Goal: Task Accomplishment & Management: Complete application form

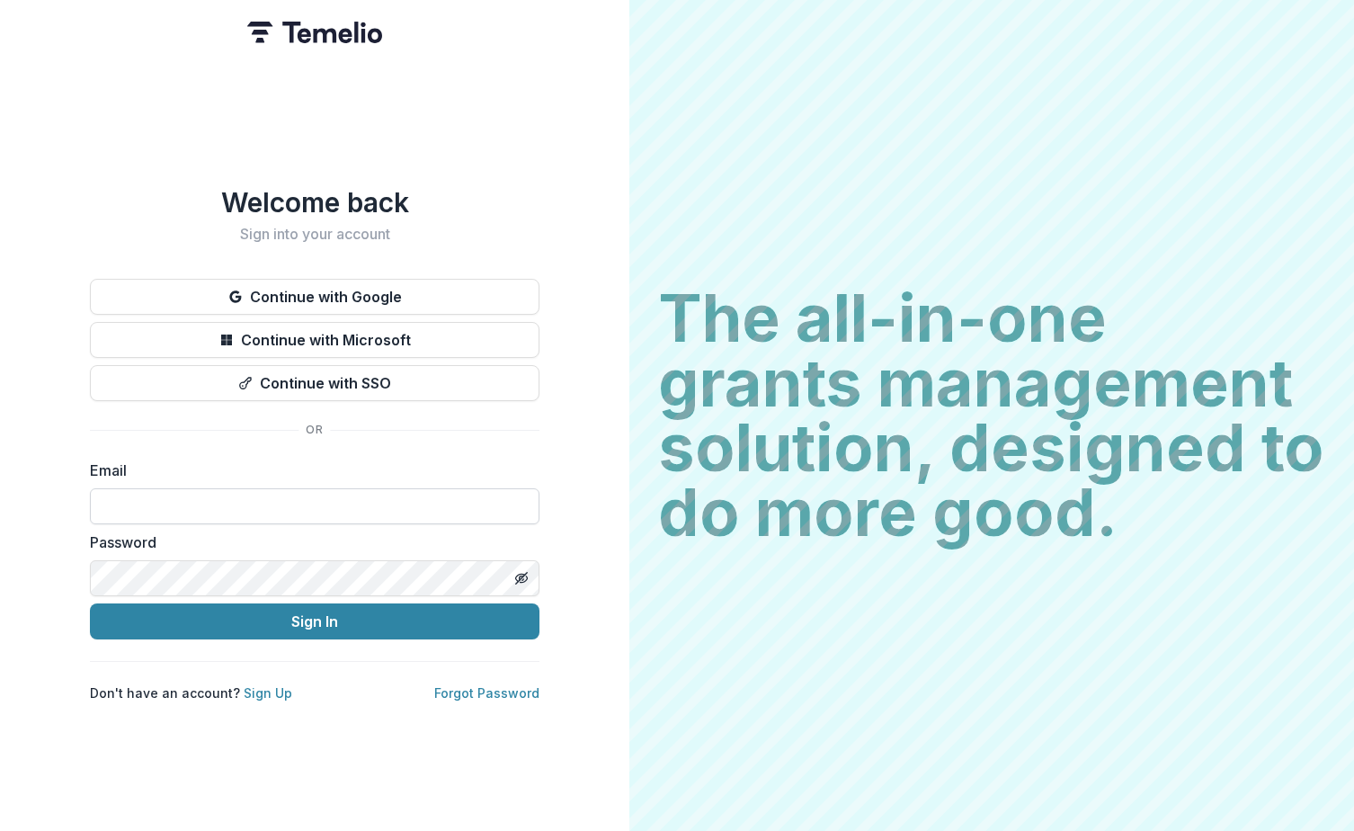
click at [245, 492] on input at bounding box center [315, 506] width 450 height 36
type input "**********"
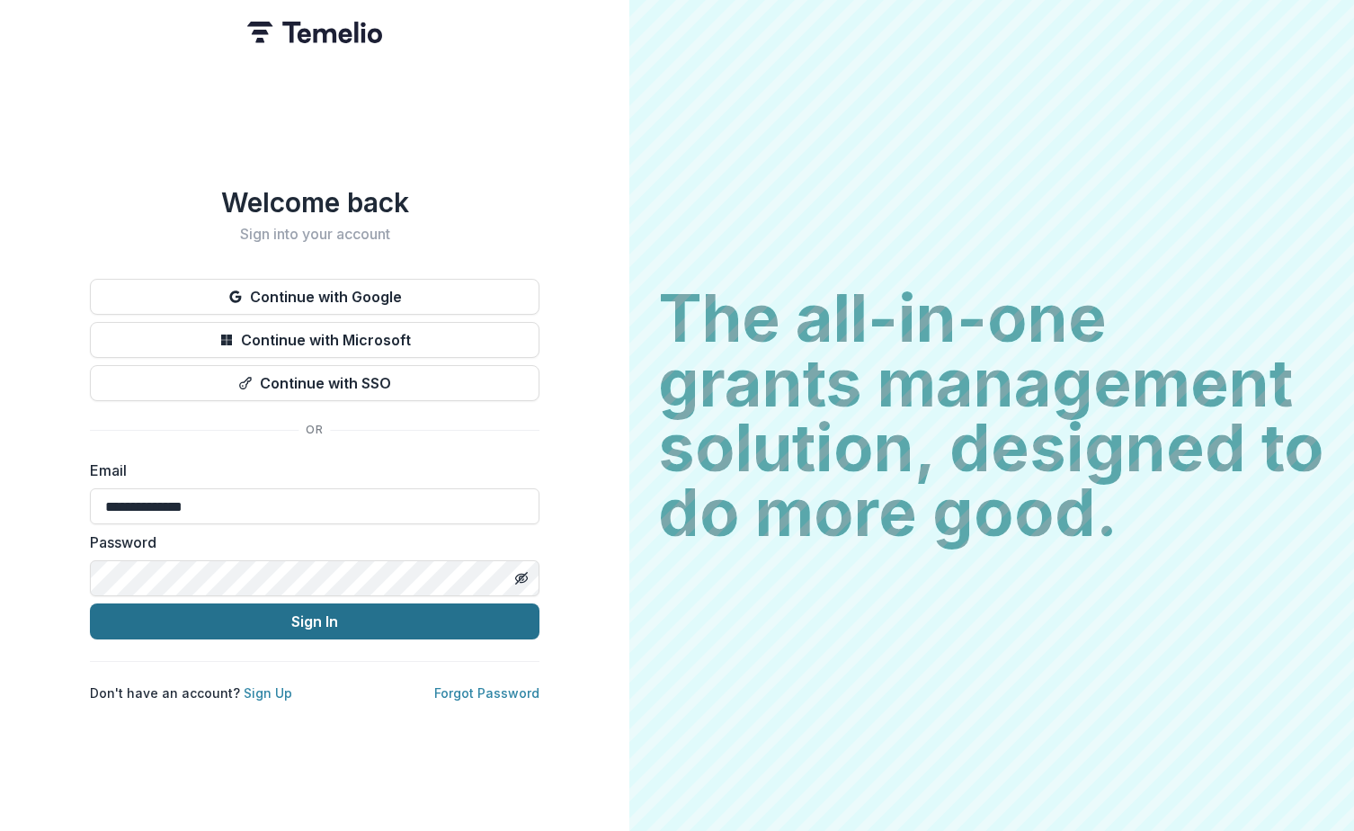
click at [269, 606] on button "Sign In" at bounding box center [315, 621] width 450 height 36
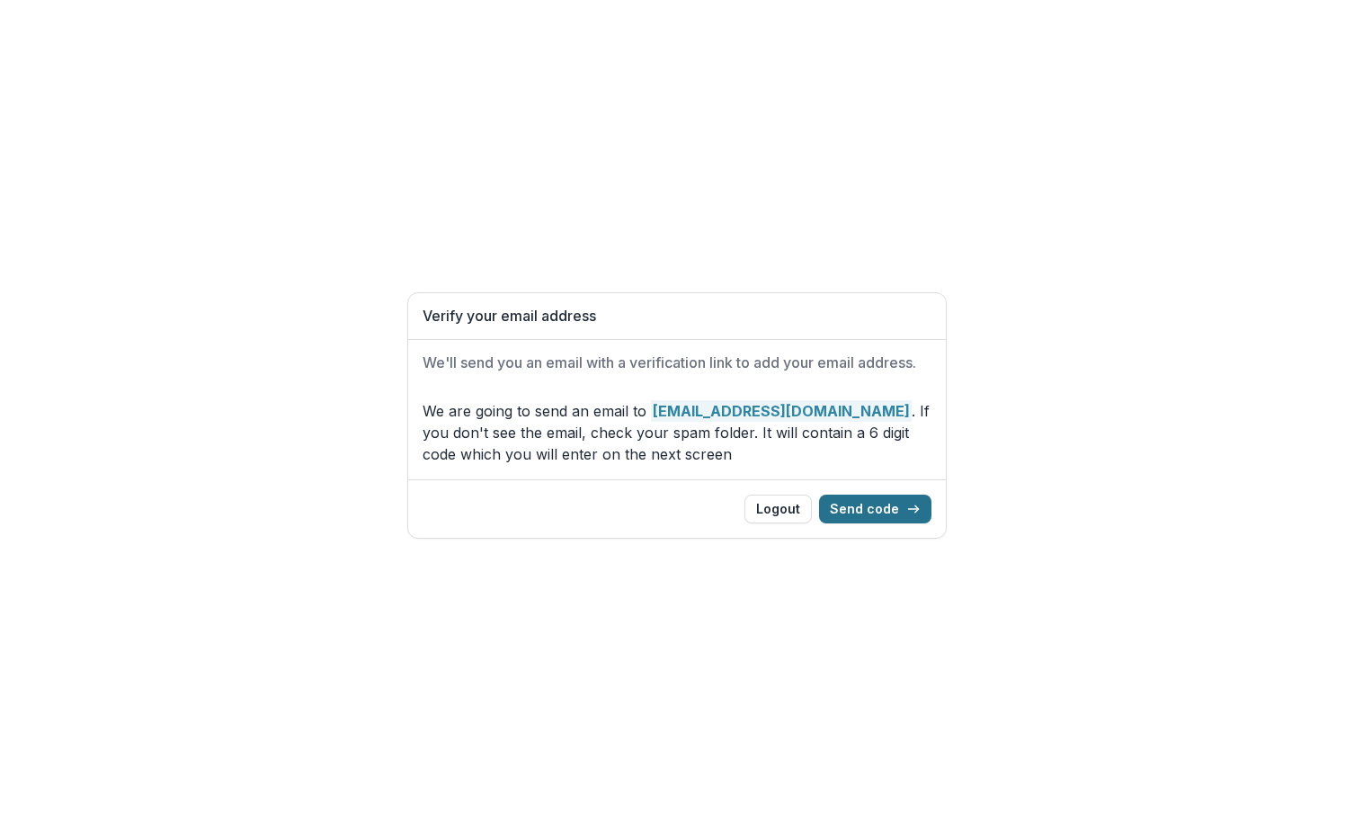
click at [885, 504] on button "Send code" at bounding box center [875, 509] width 112 height 29
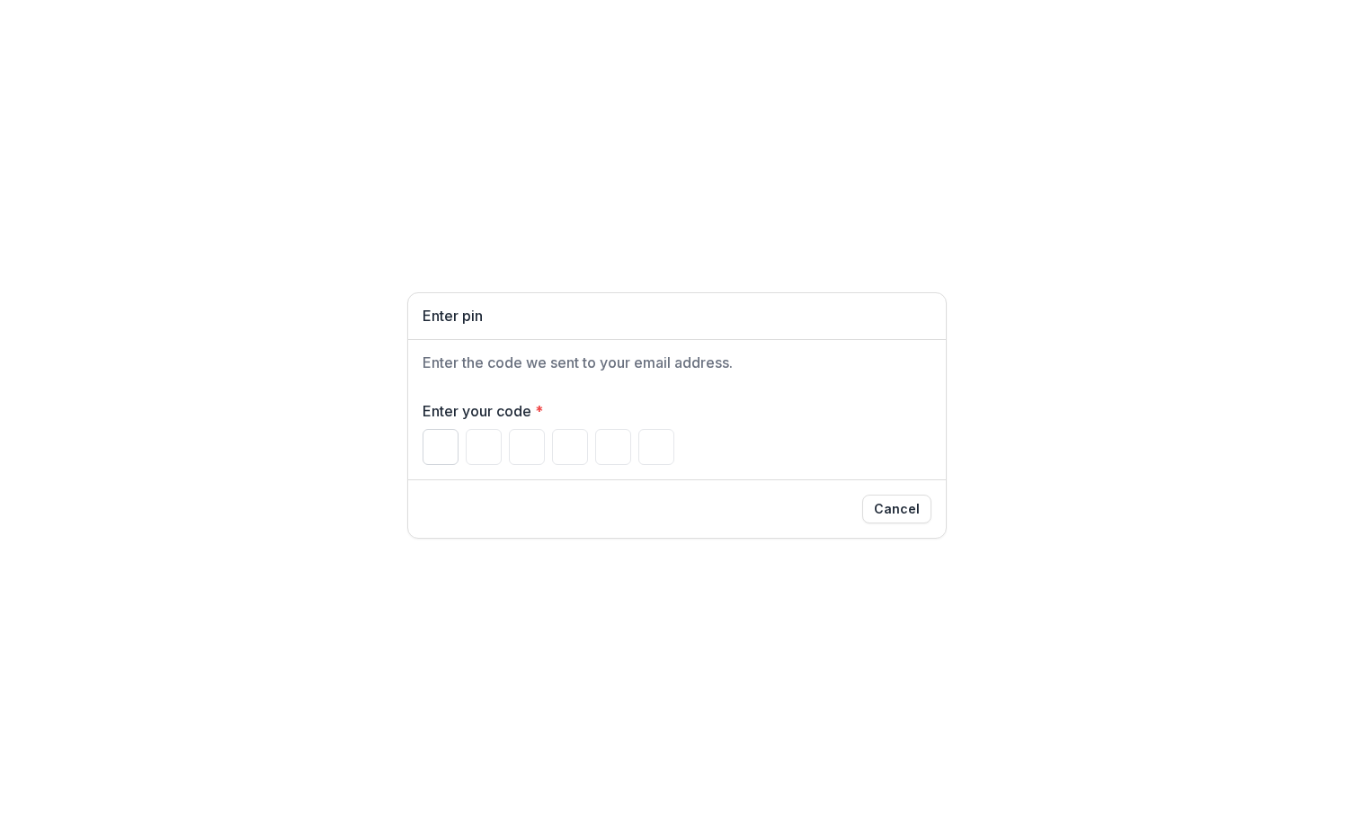
click at [427, 444] on input "Please enter your pin code" at bounding box center [441, 447] width 36 height 36
type input "*"
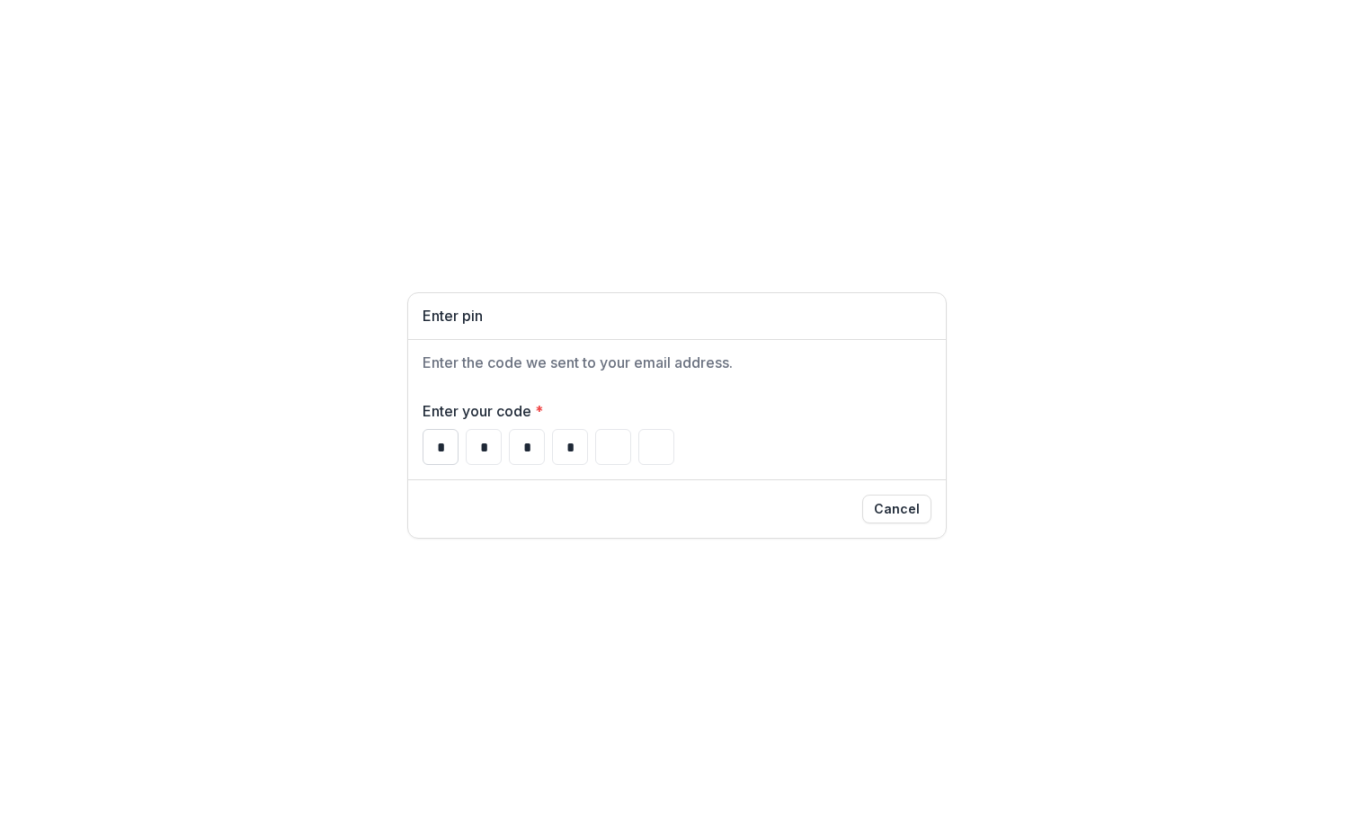
type input "*"
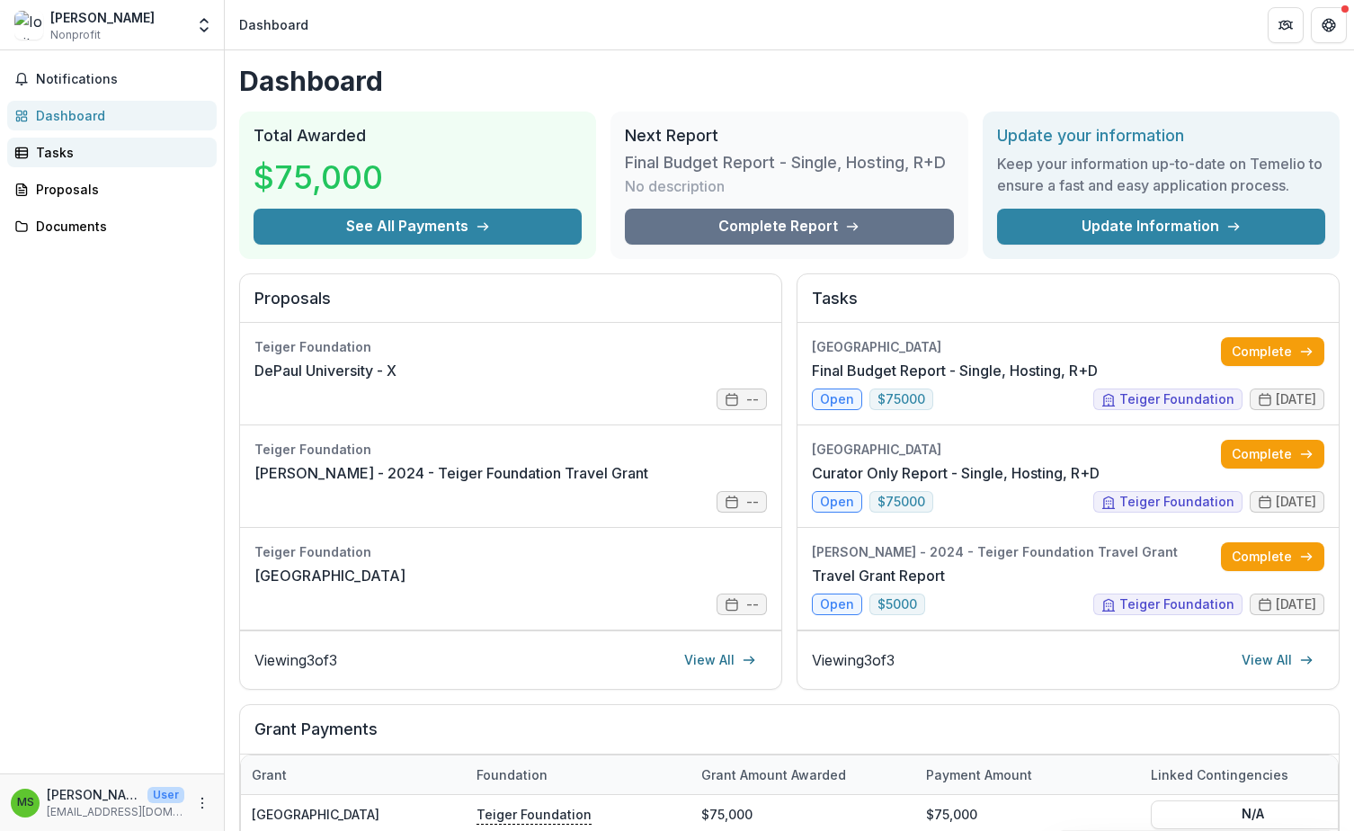
click at [59, 156] on div "Tasks" at bounding box center [119, 152] width 166 height 19
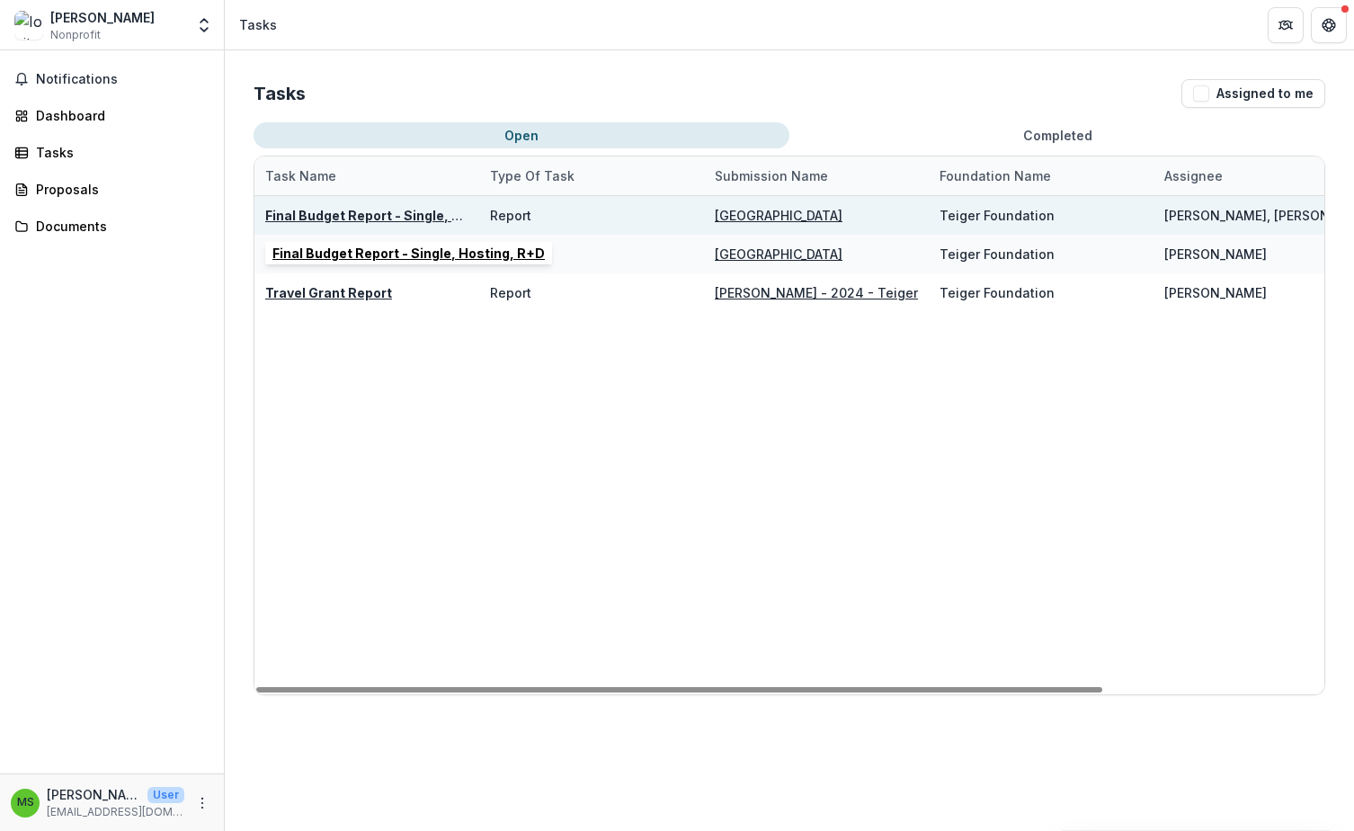
click at [343, 216] on u "Final Budget Report - Single, Hosting, R+D" at bounding box center [401, 215] width 272 height 15
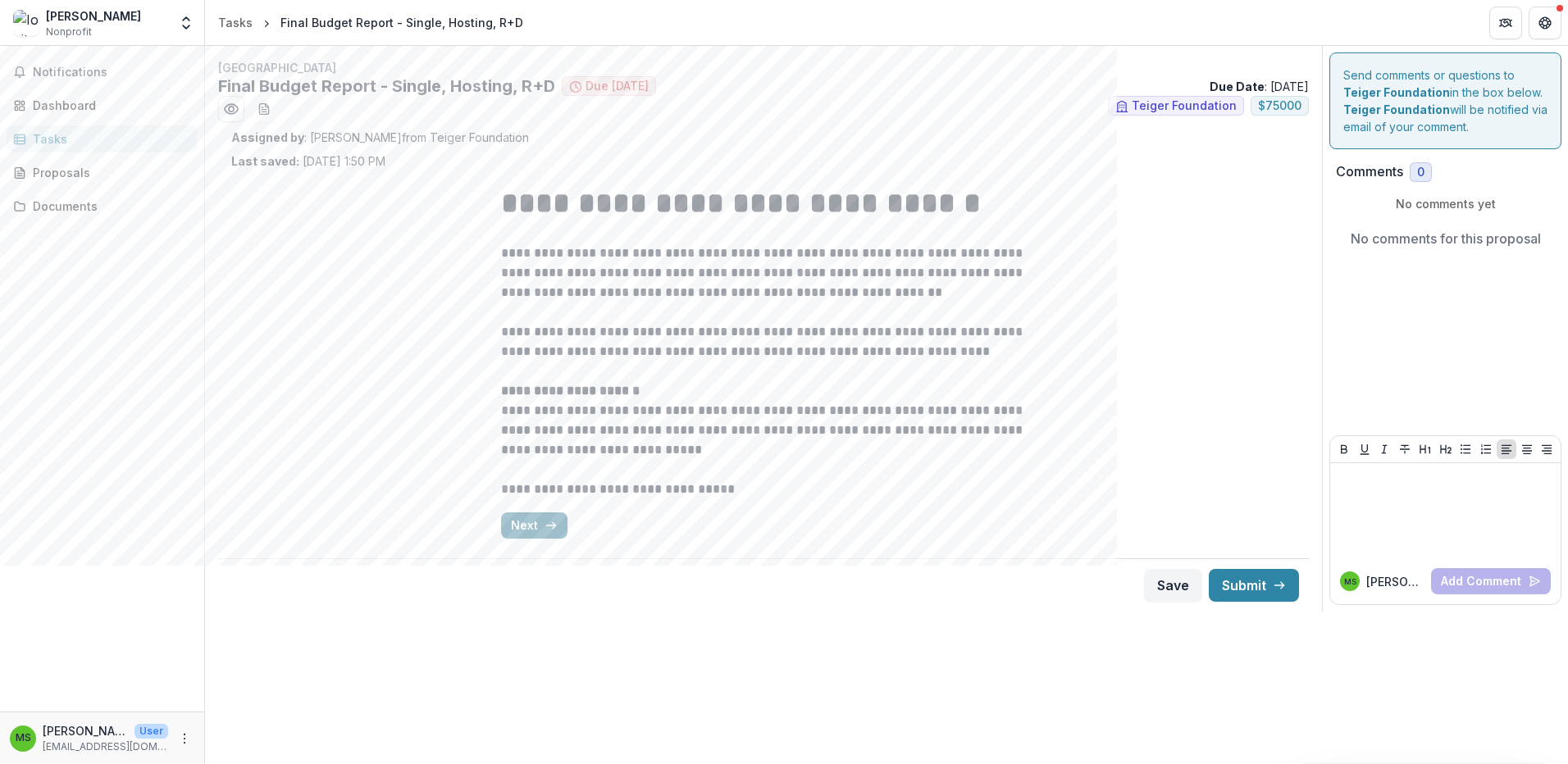
click at [541, 522] on button "Next" at bounding box center [534, 525] width 67 height 26
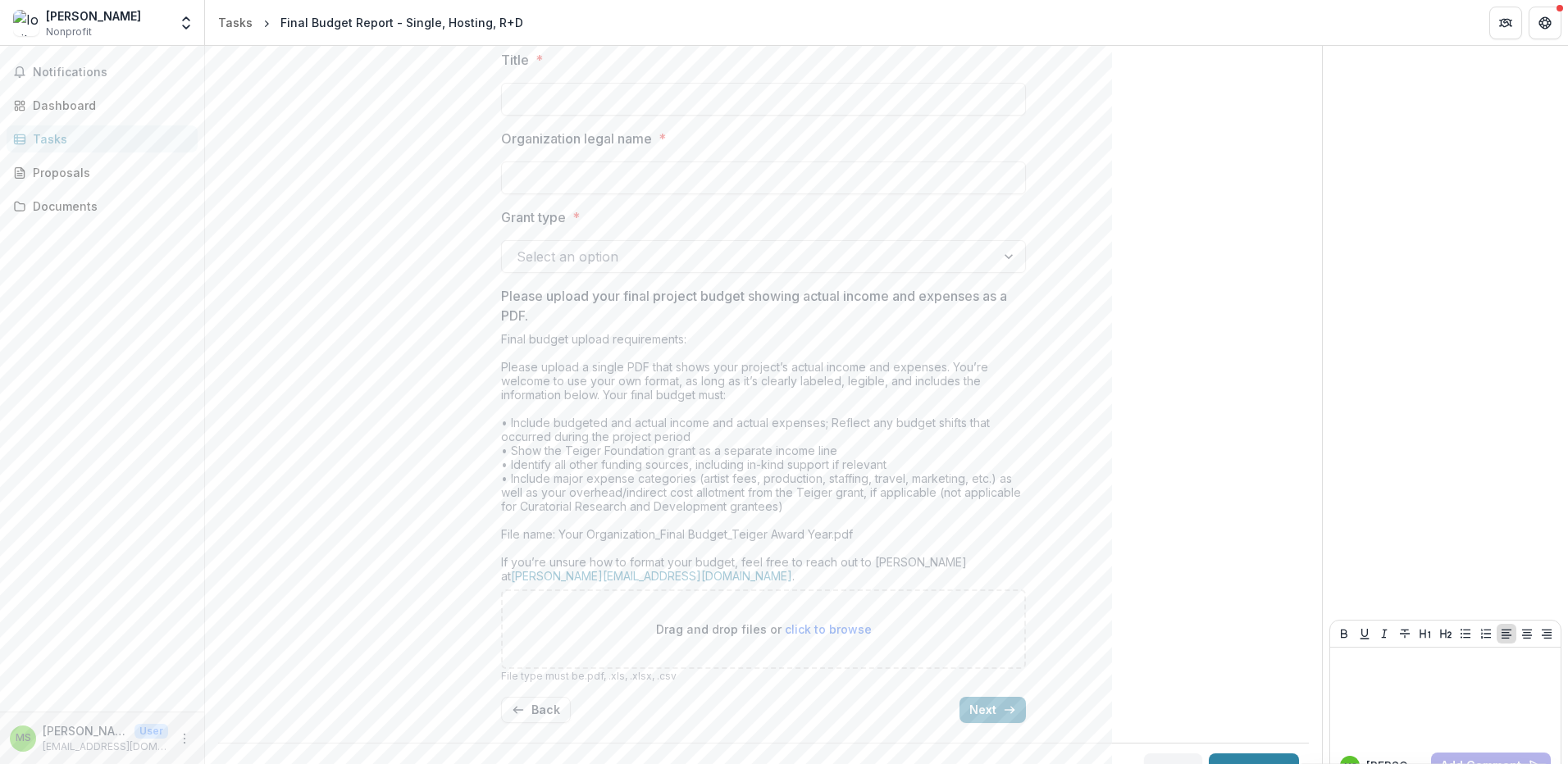
scroll to position [377, 0]
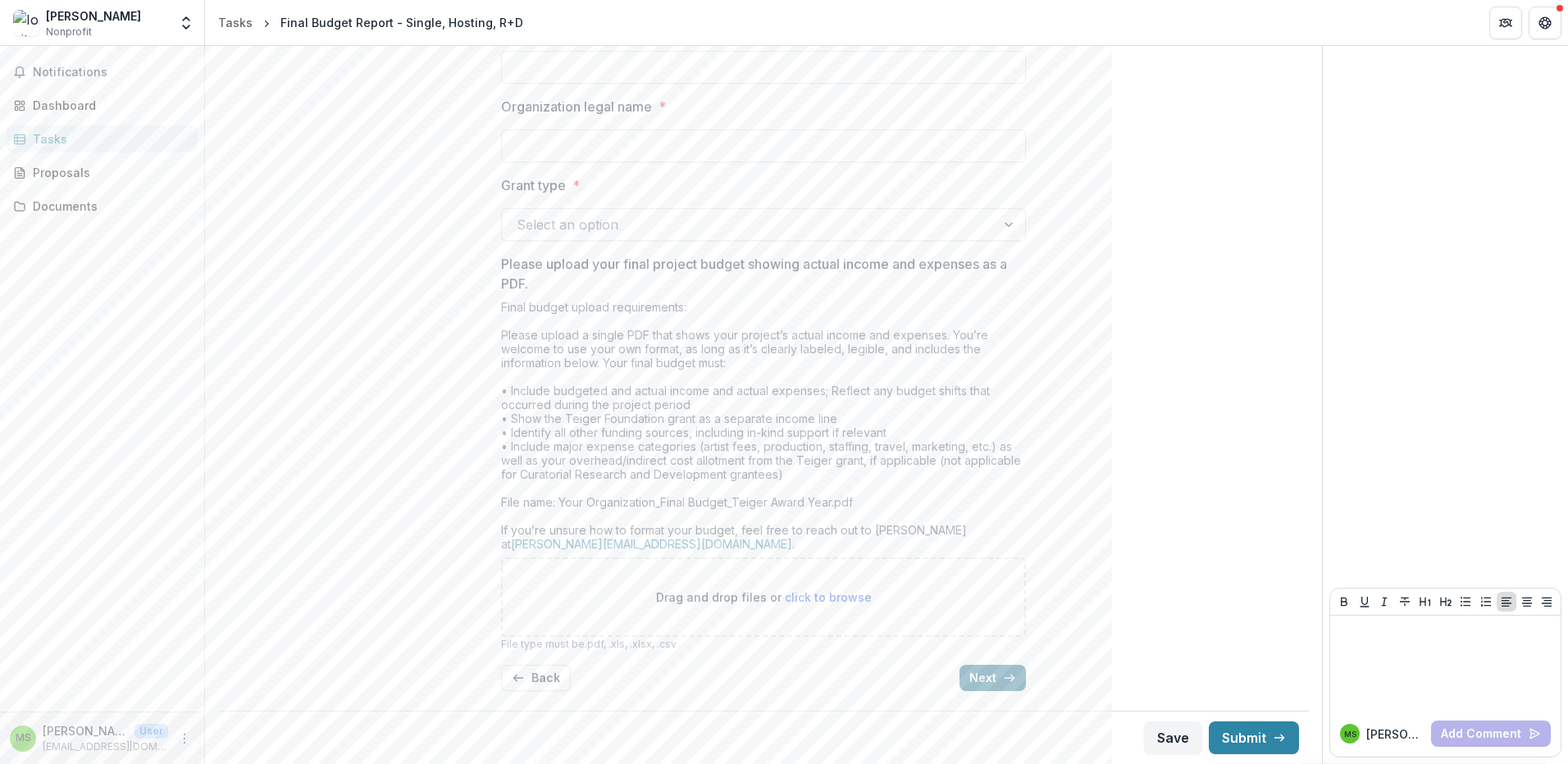
click at [990, 672] on button "Next" at bounding box center [992, 677] width 67 height 26
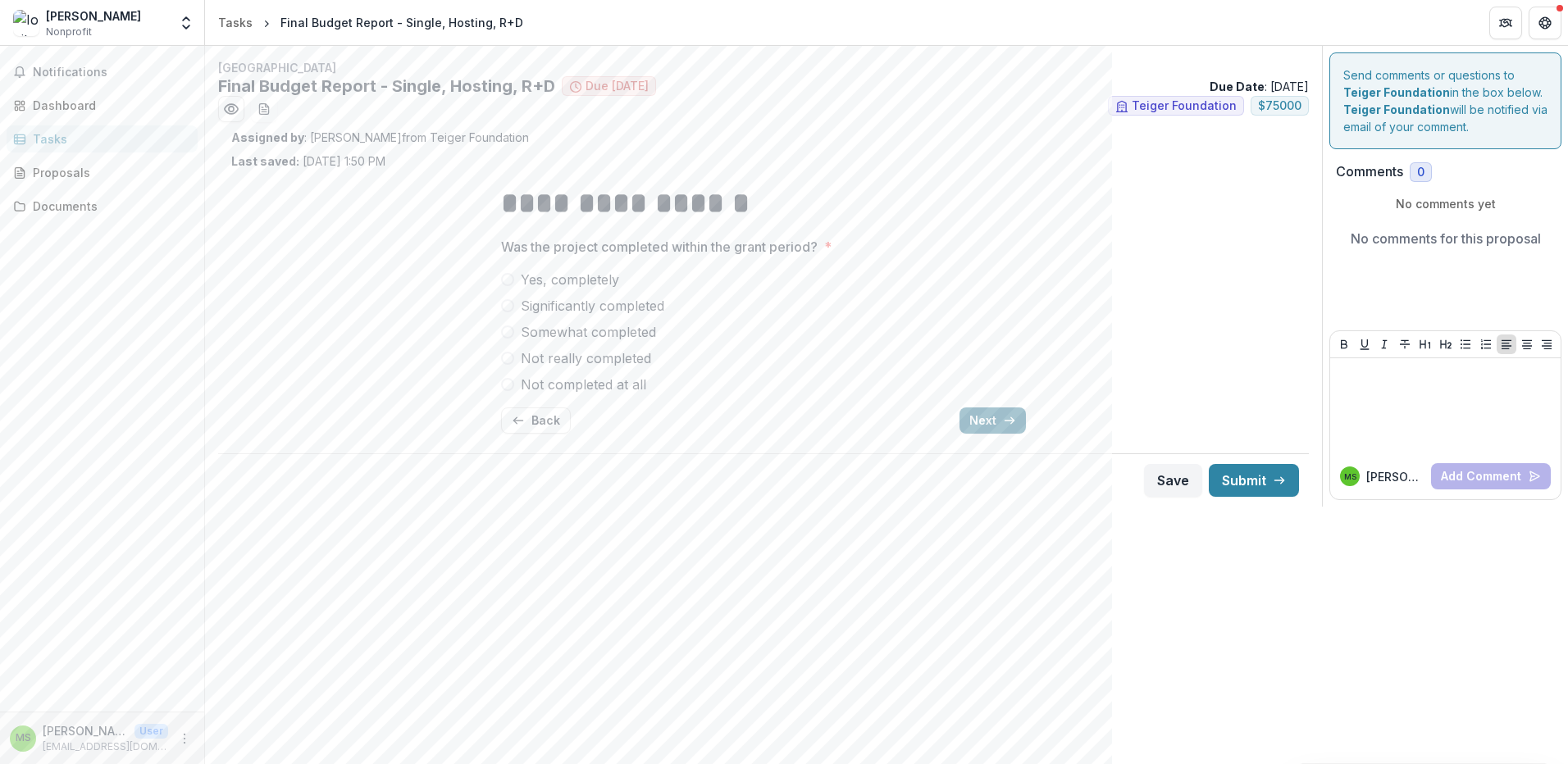
scroll to position [0, 0]
click at [987, 424] on button "Next" at bounding box center [992, 420] width 67 height 26
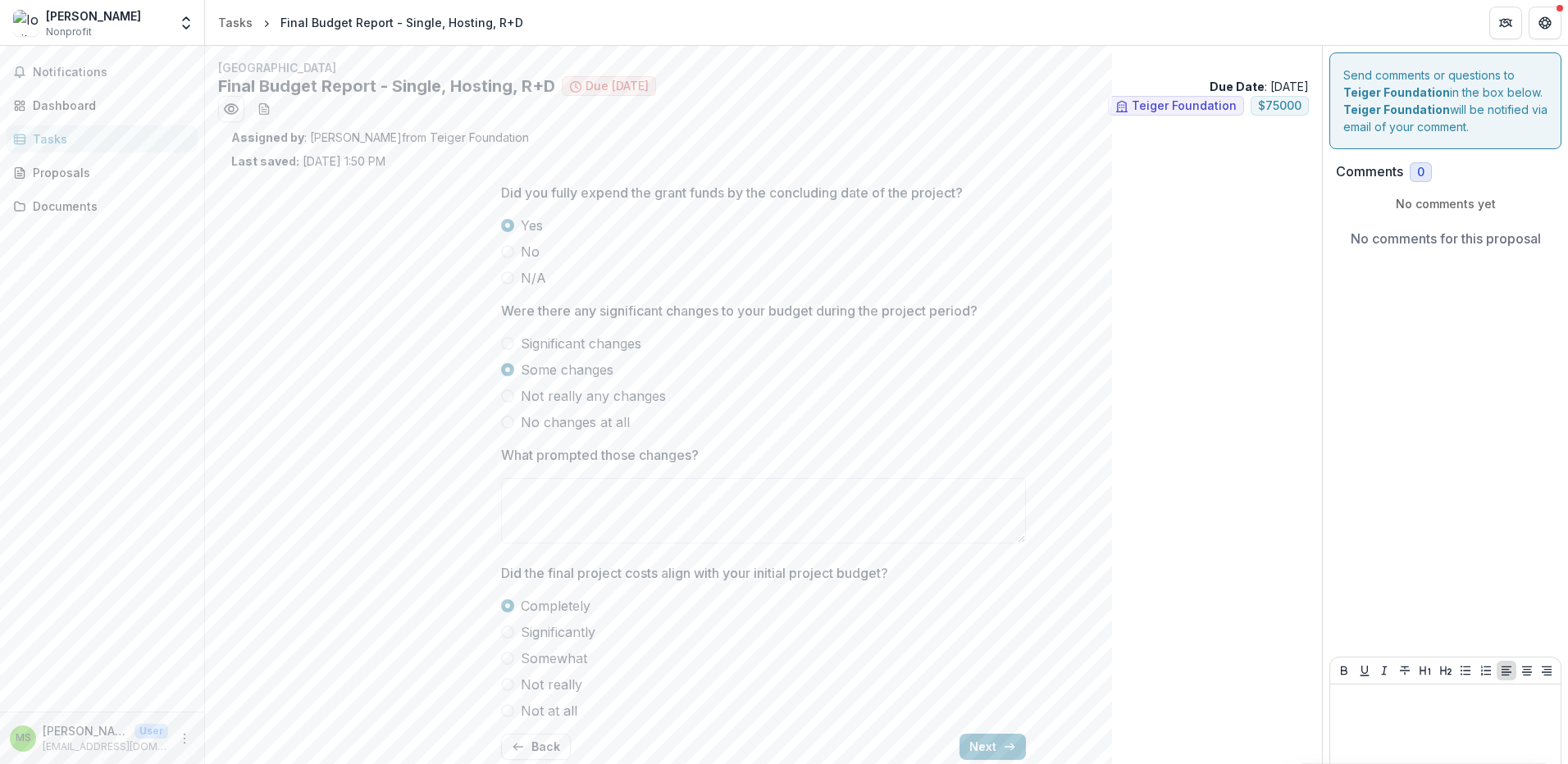
click at [1135, 425] on div "Did you fully expend the grant funds by the concluding date of the project? Yes…" at bounding box center [763, 471] width 1064 height 604
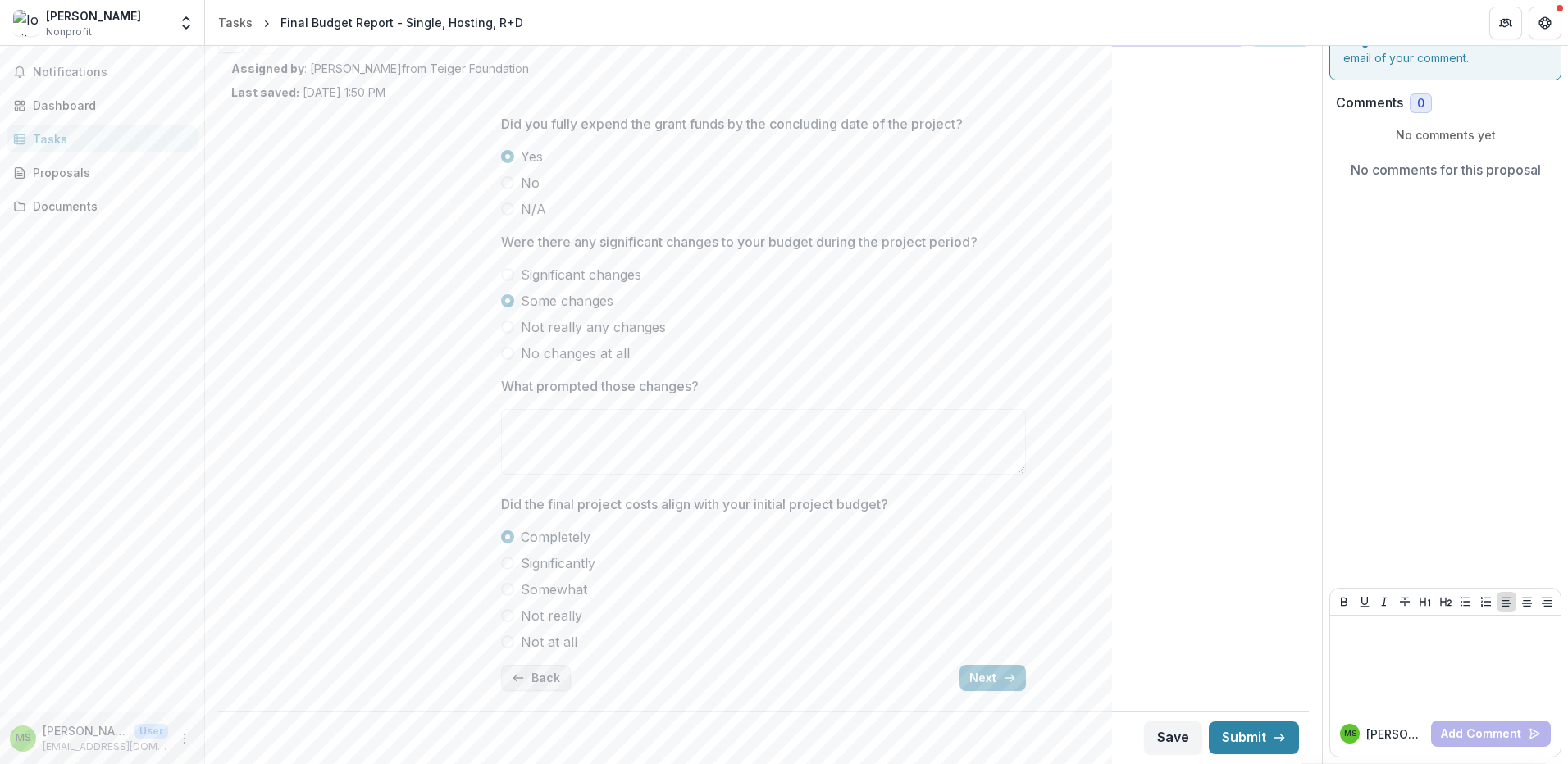
click at [523, 675] on button "Back" at bounding box center [535, 677] width 69 height 26
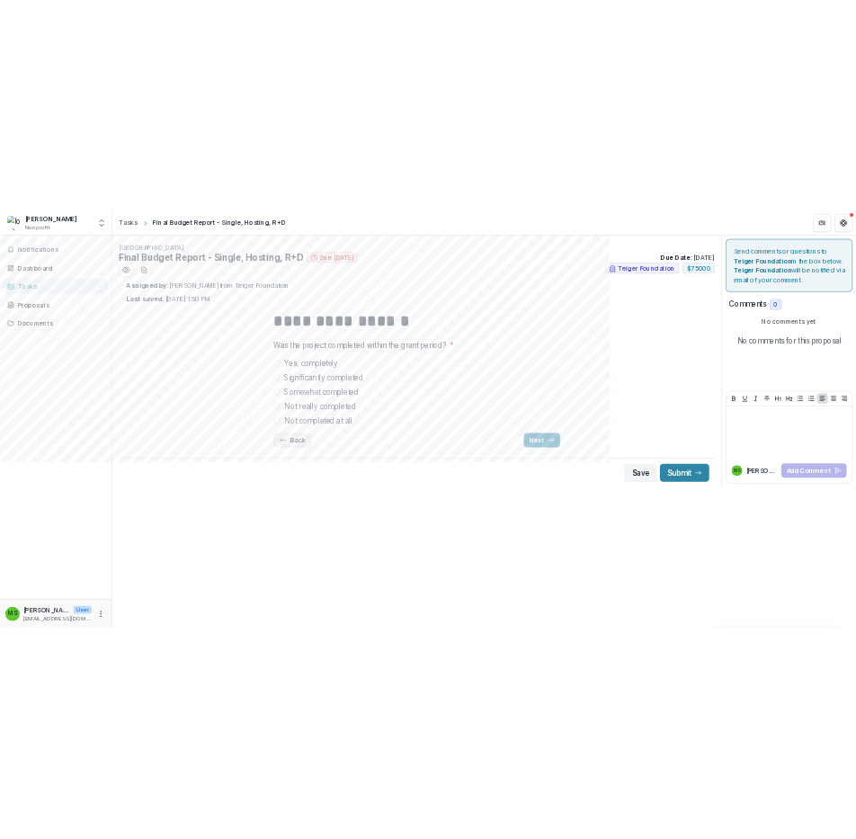
scroll to position [0, 0]
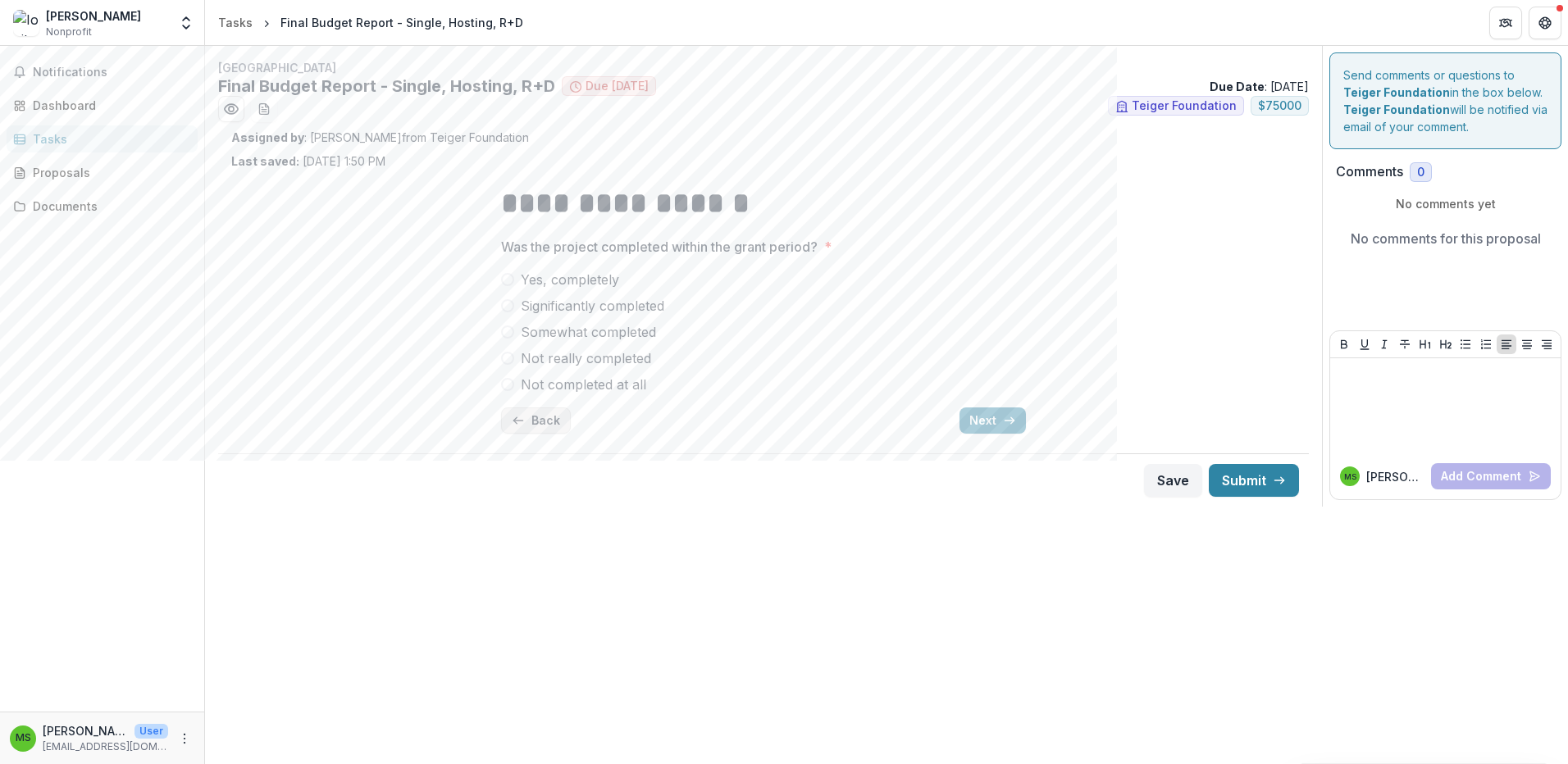
click at [545, 414] on button "Back" at bounding box center [535, 420] width 69 height 26
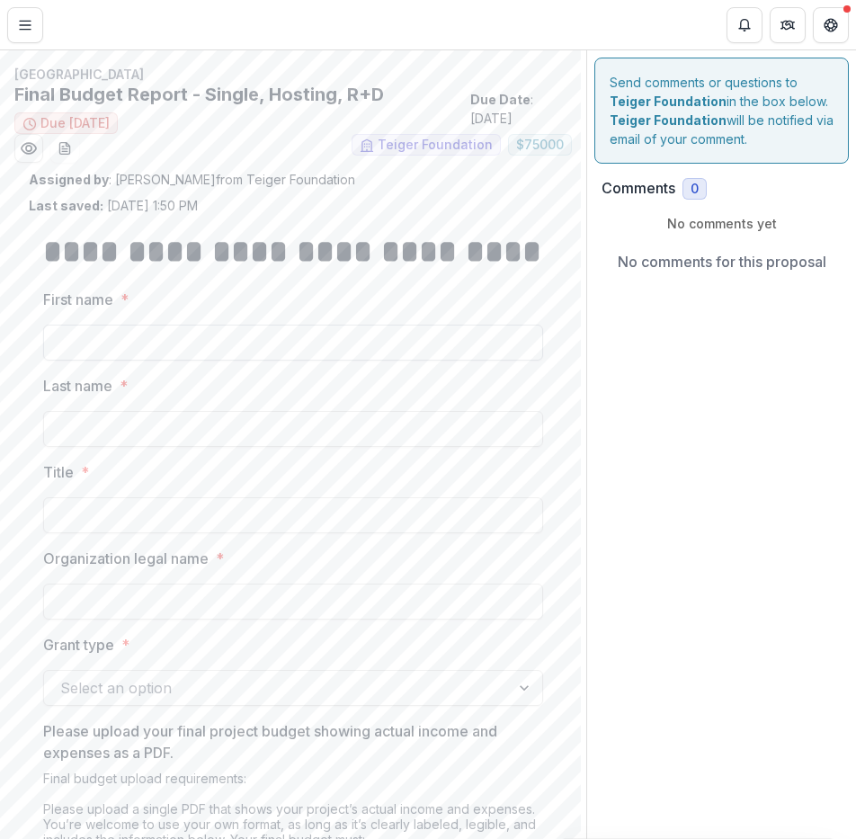
click at [128, 361] on input "First name *" at bounding box center [293, 343] width 500 height 36
type input "**********"
type input "*******"
type input "********"
click at [222, 569] on span "*" at bounding box center [220, 559] width 8 height 22
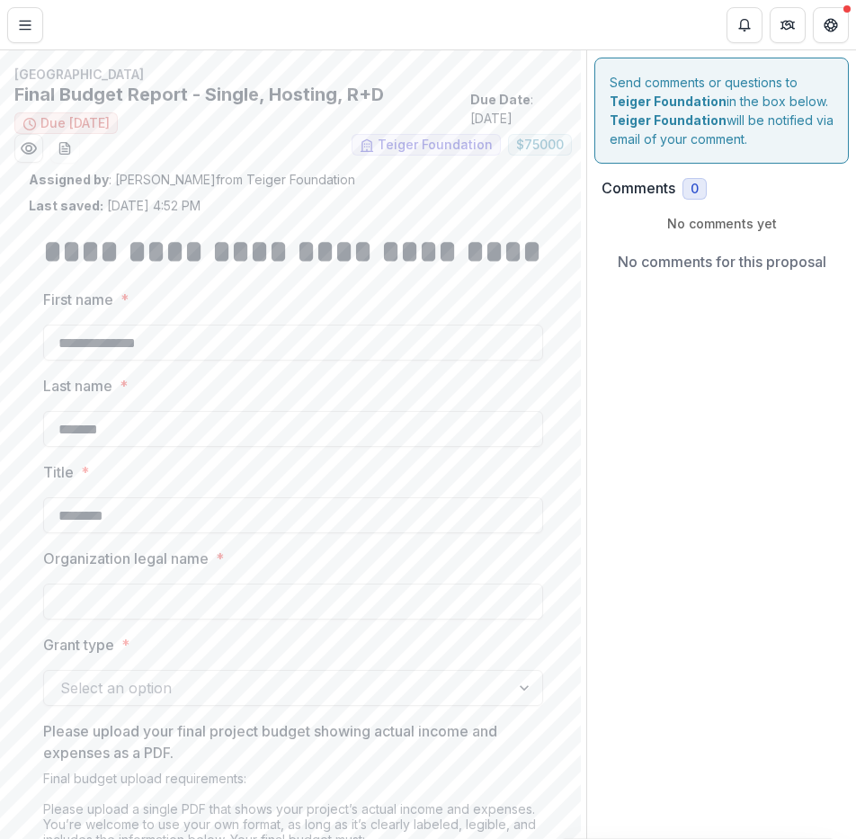
click at [222, 602] on input "Organization legal name *" at bounding box center [293, 602] width 500 height 36
type input "**********"
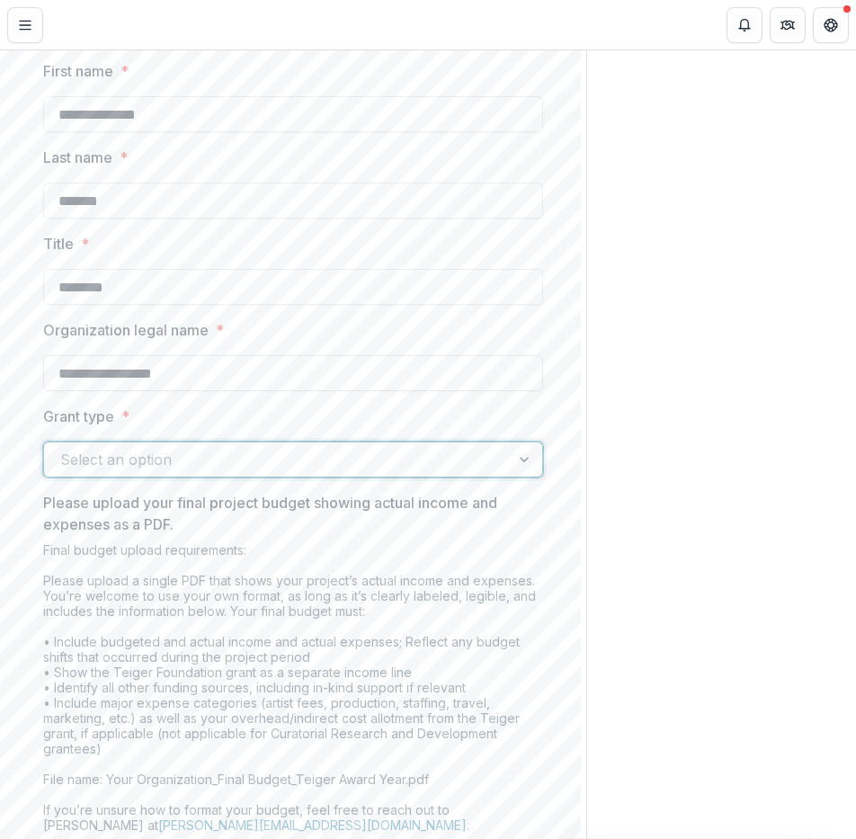
scroll to position [270, 0]
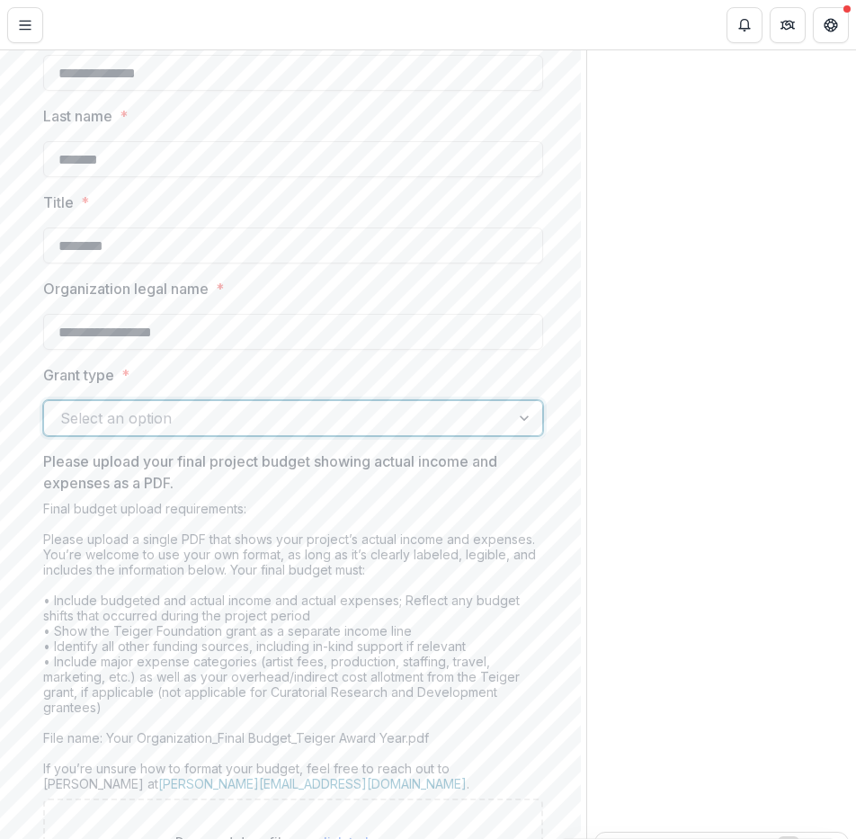
click at [493, 433] on div "Select an option" at bounding box center [277, 418] width 466 height 29
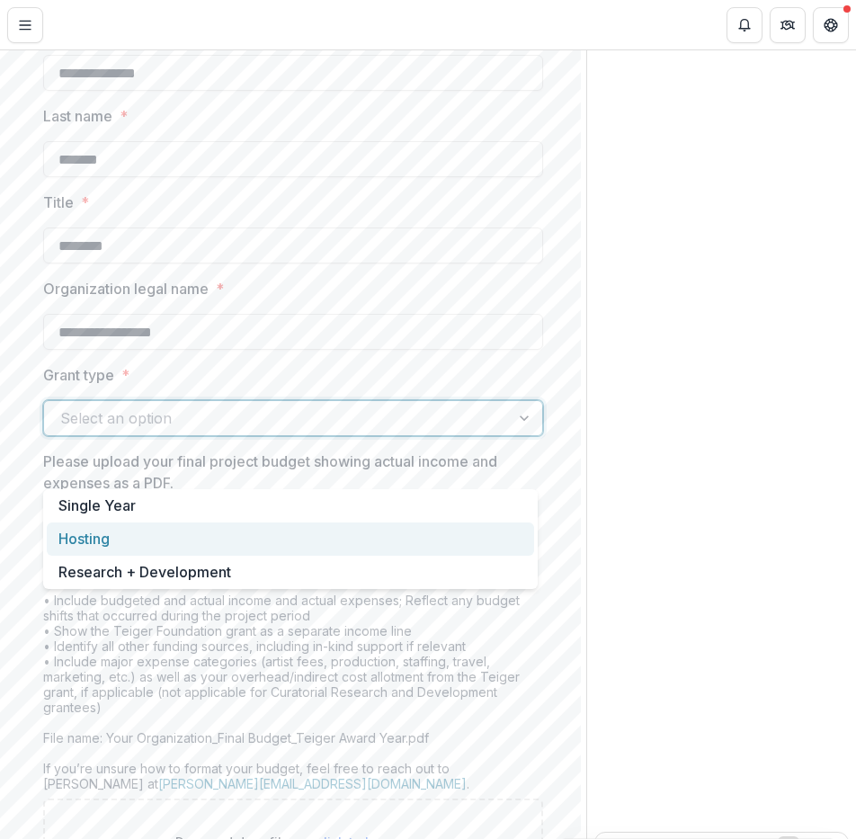
click at [378, 530] on div "Hosting" at bounding box center [290, 538] width 487 height 33
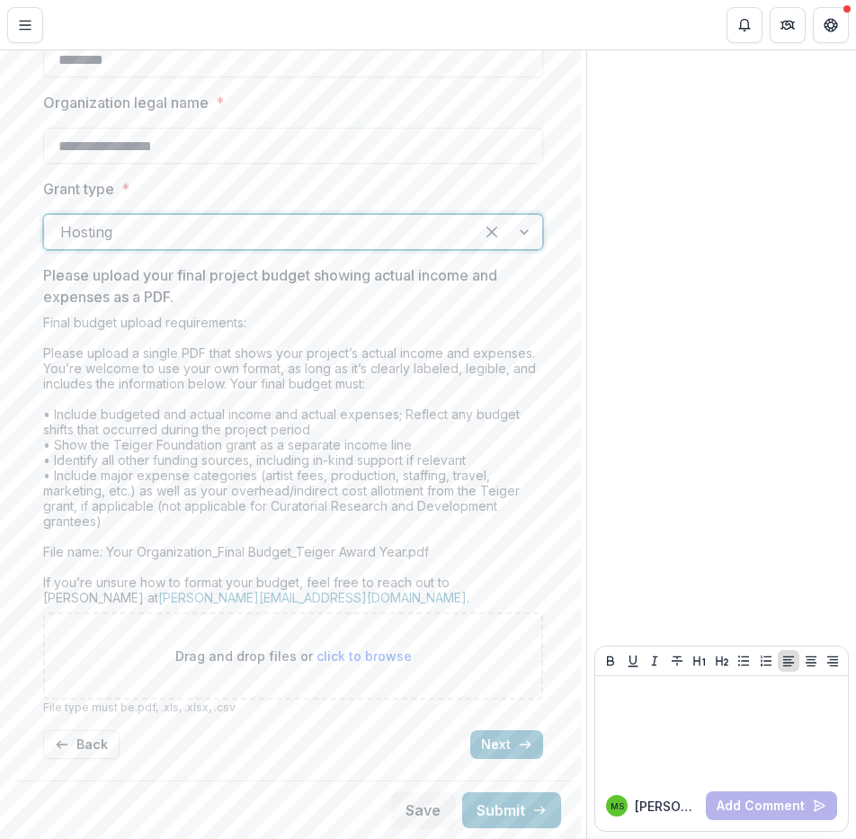
scroll to position [502, 0]
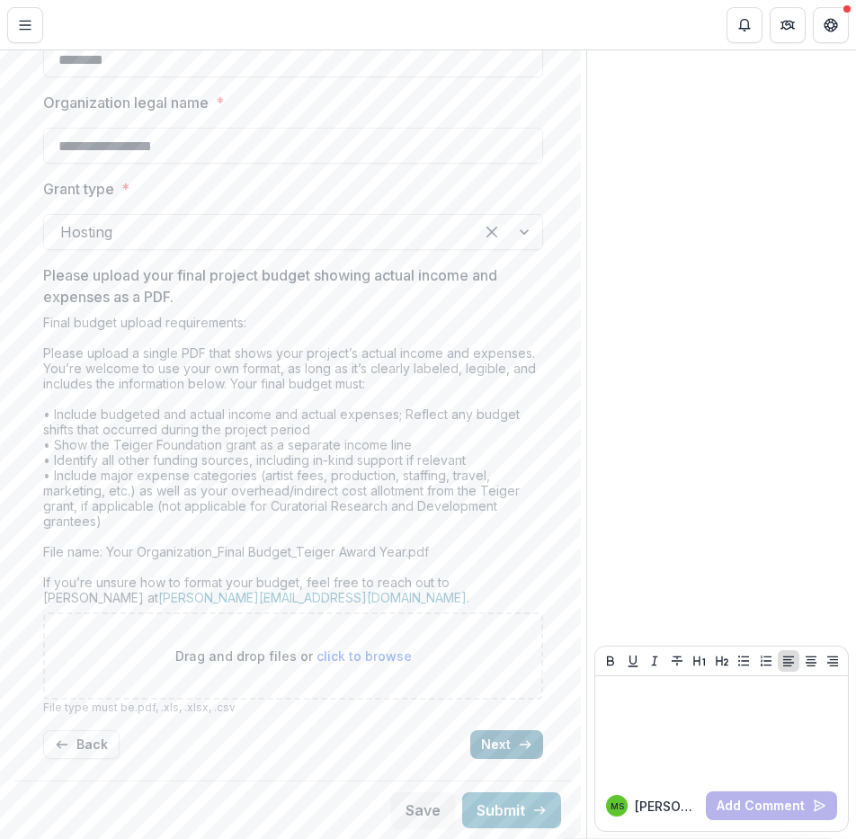
click at [506, 737] on button "Next" at bounding box center [506, 744] width 73 height 29
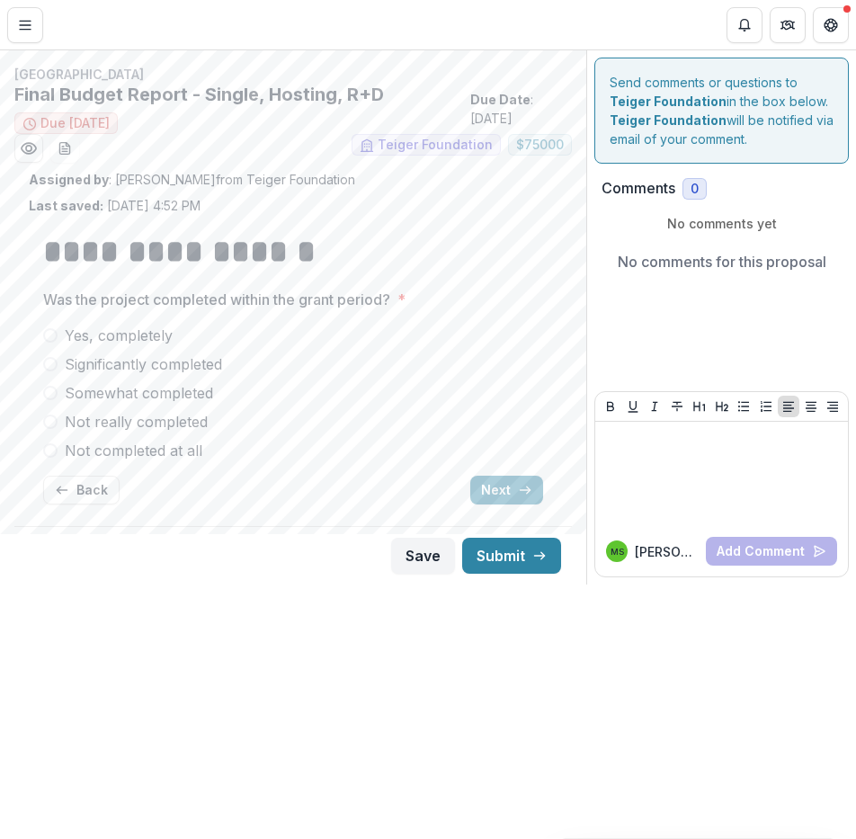
click at [53, 335] on span at bounding box center [50, 335] width 14 height 14
click at [505, 494] on button "Next" at bounding box center [506, 490] width 73 height 29
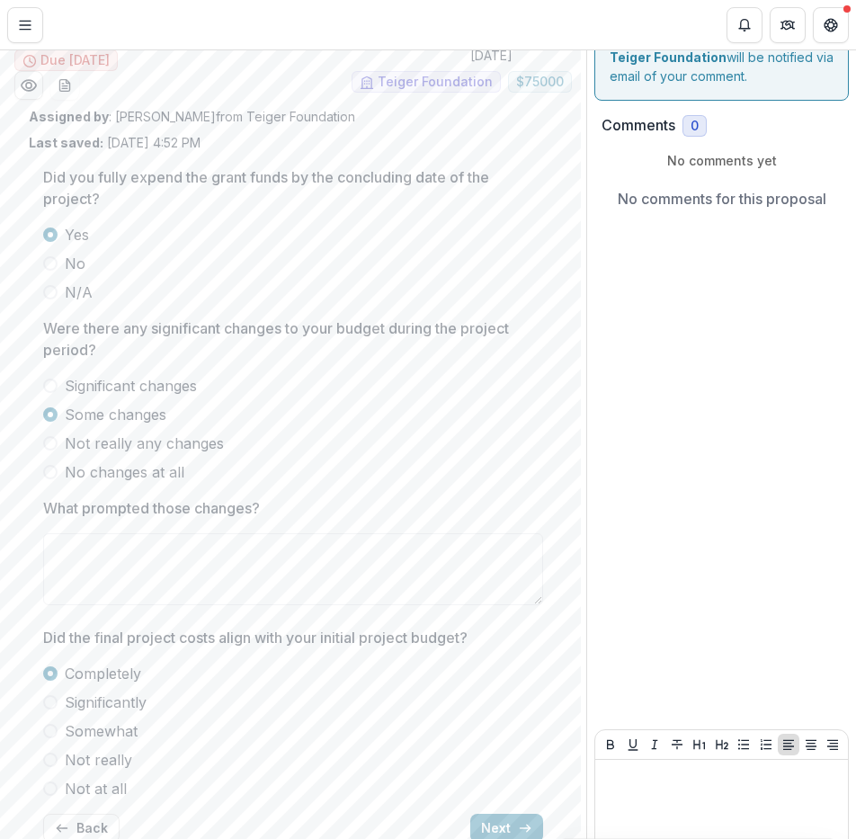
scroll to position [147, 0]
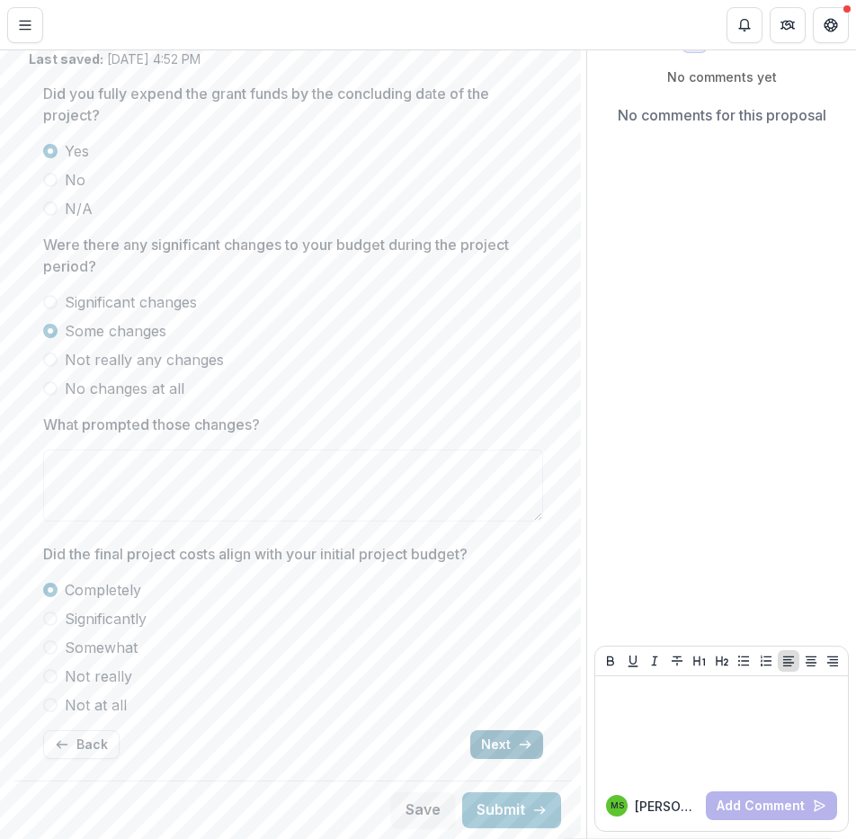
click at [499, 747] on button "Next" at bounding box center [506, 744] width 73 height 29
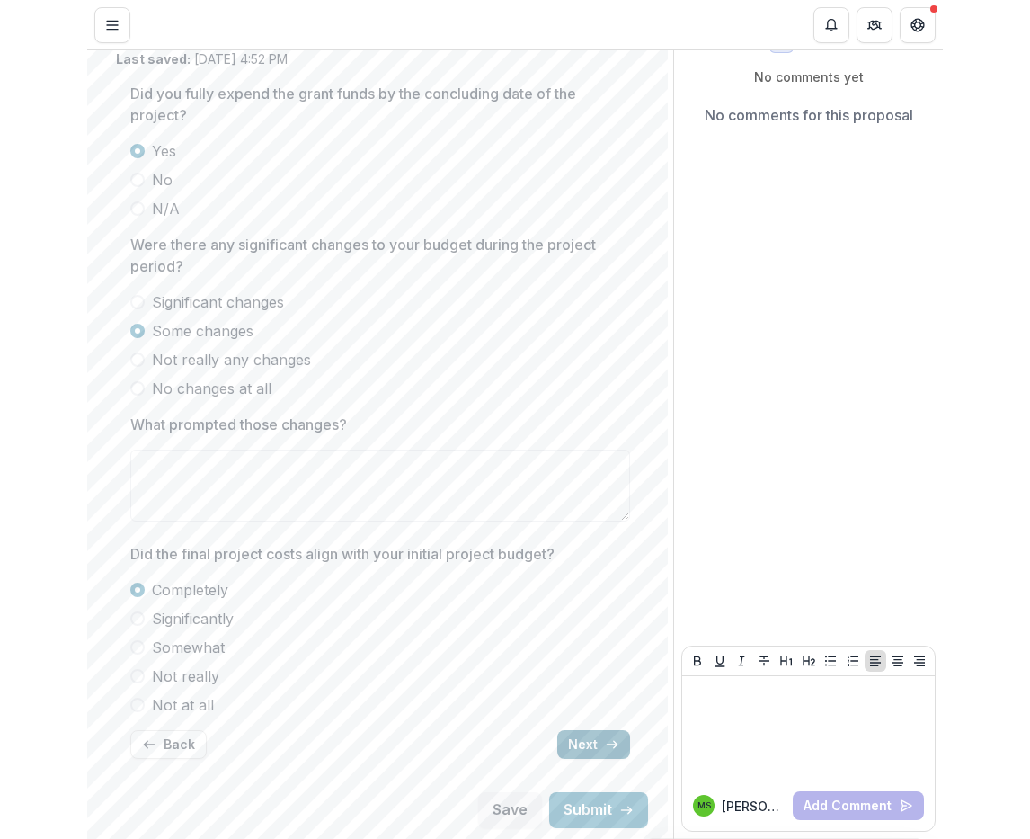
scroll to position [0, 0]
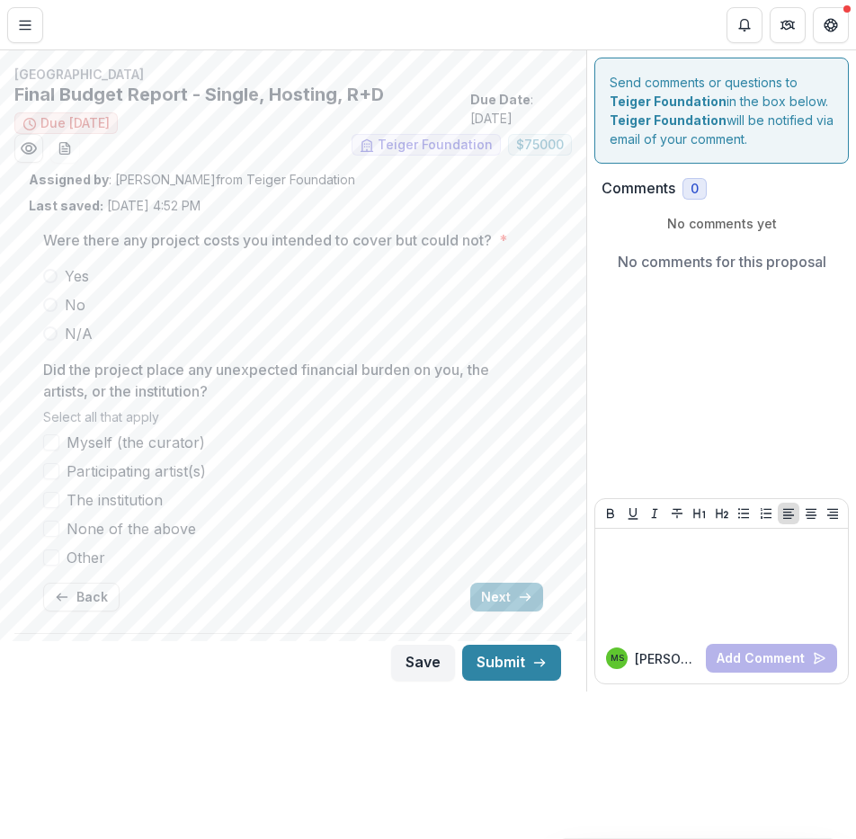
click at [50, 528] on span at bounding box center [51, 529] width 16 height 16
click at [512, 602] on button "Next" at bounding box center [506, 597] width 73 height 29
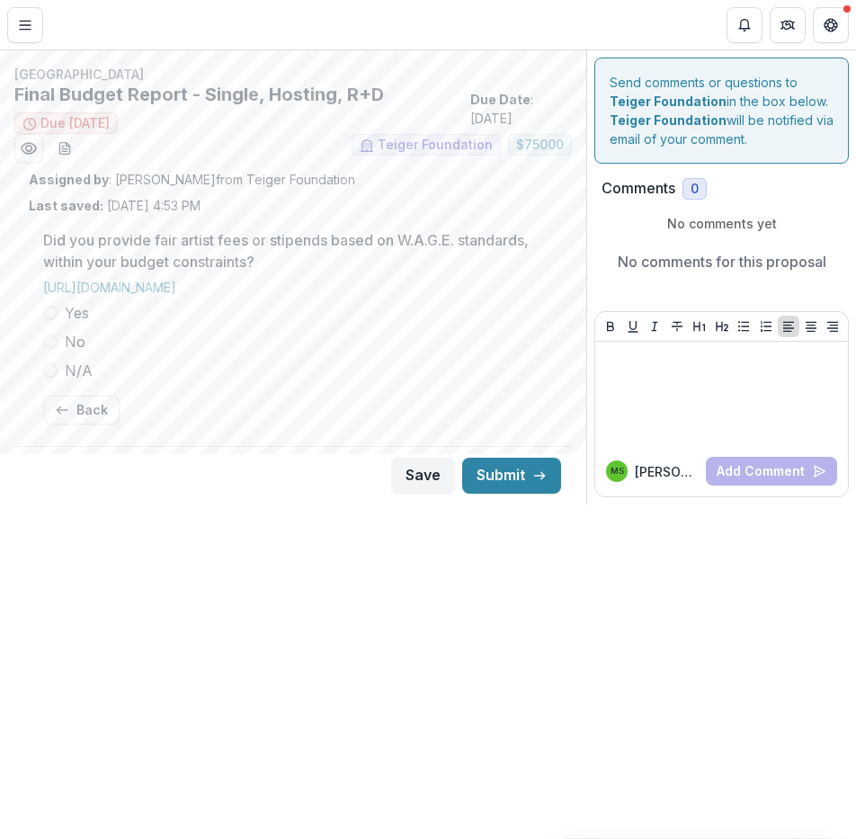
click at [88, 258] on p "Did you provide fair artist fees or stipends based on W.A.G.E. standards, withi…" at bounding box center [287, 250] width 489 height 43
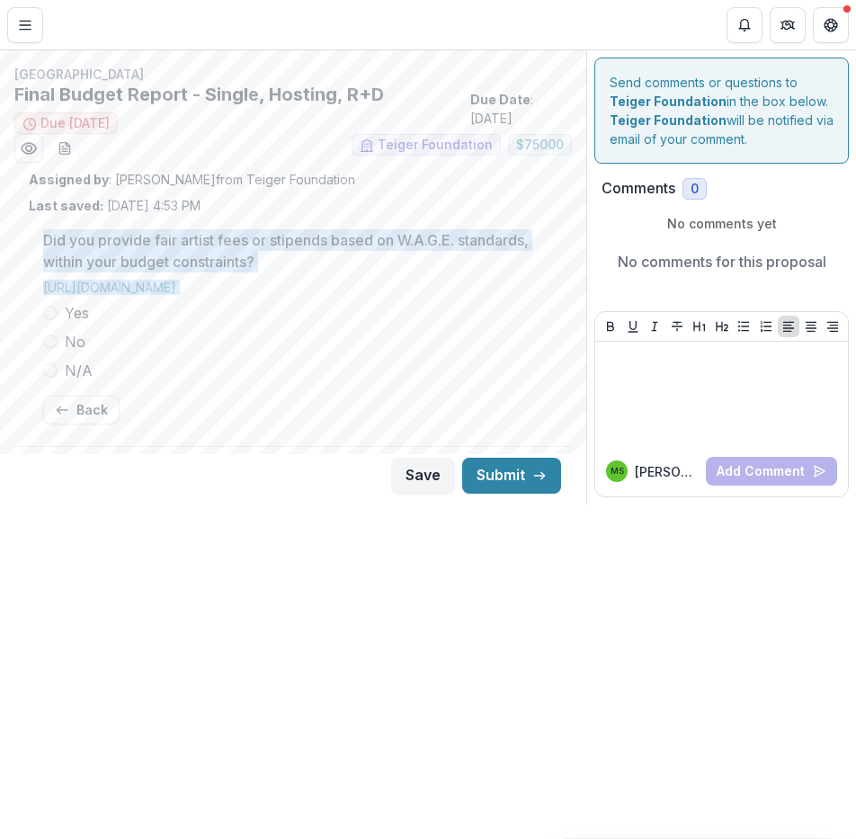
drag, startPoint x: 46, startPoint y: 234, endPoint x: 319, endPoint y: 361, distance: 301.3
click at [319, 361] on div "Did you provide fair artist fees or stipends based on W.A.G.E. standards, withi…" at bounding box center [293, 305] width 500 height 152
drag, startPoint x: 319, startPoint y: 361, endPoint x: 267, endPoint y: 245, distance: 126.4
copy div "Did you provide fair artist fees or stipends based on W.A.G.E. standards, withi…"
click at [425, 475] on button "Save" at bounding box center [423, 476] width 64 height 36
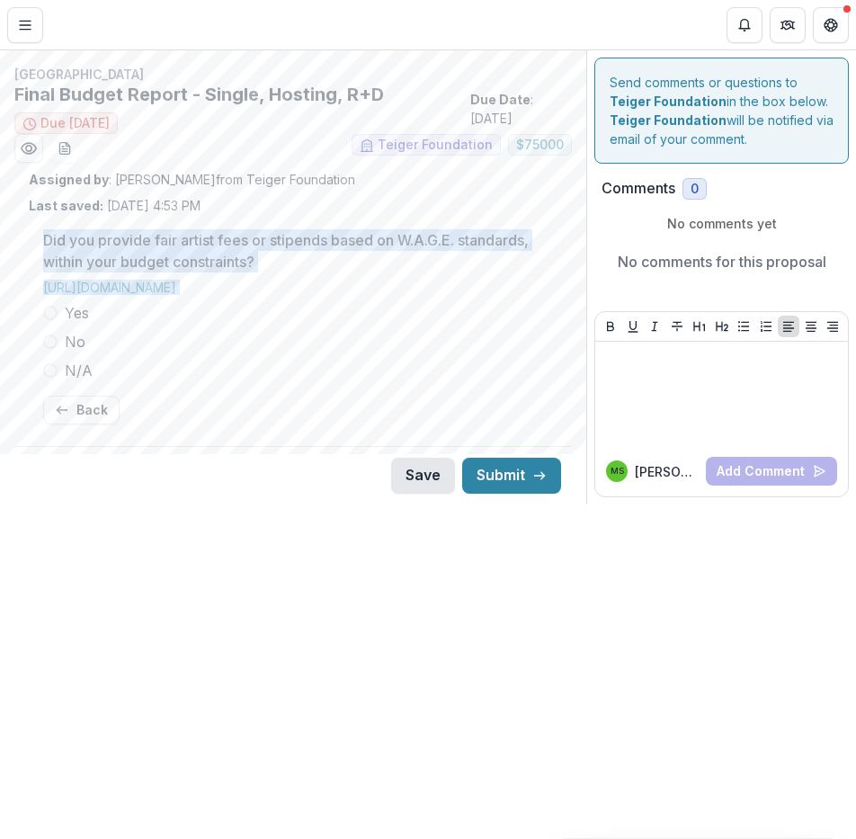
click at [425, 475] on button "Save" at bounding box center [423, 476] width 64 height 36
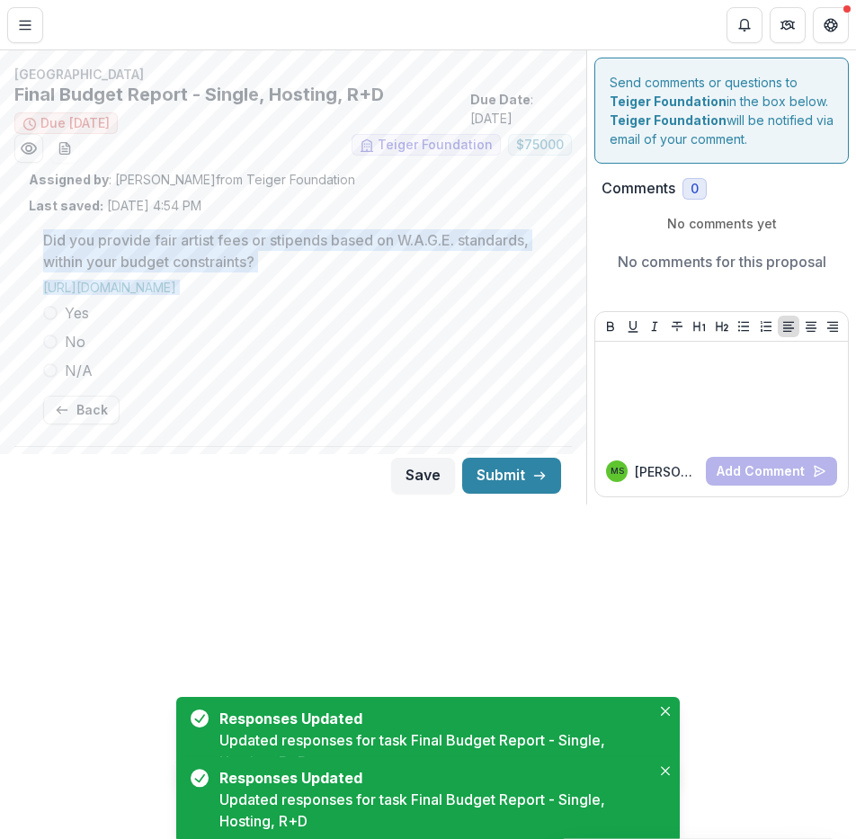
click at [232, 333] on label "No" at bounding box center [293, 342] width 500 height 22
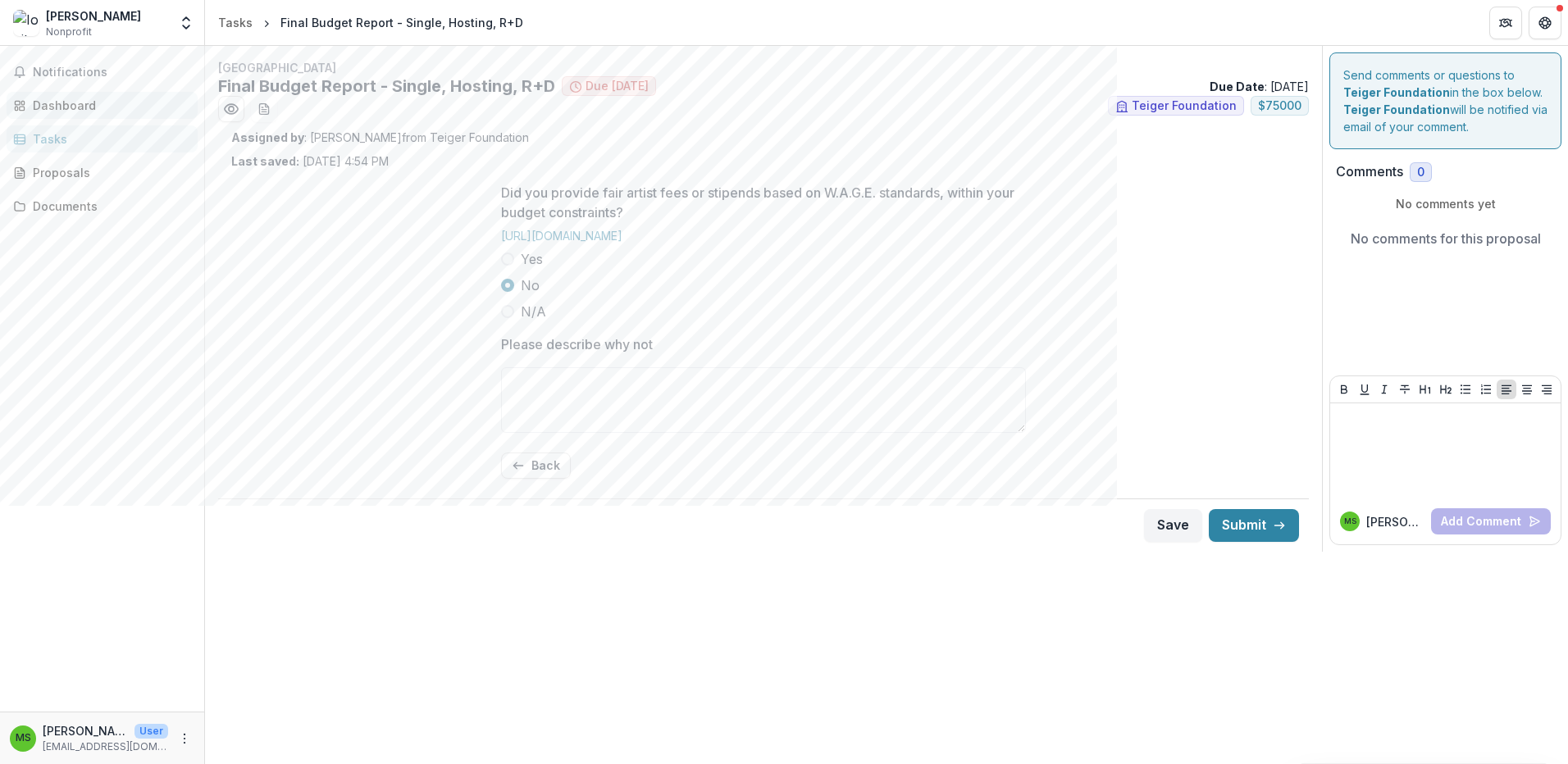
click at [47, 101] on div "Dashboard" at bounding box center [109, 105] width 151 height 17
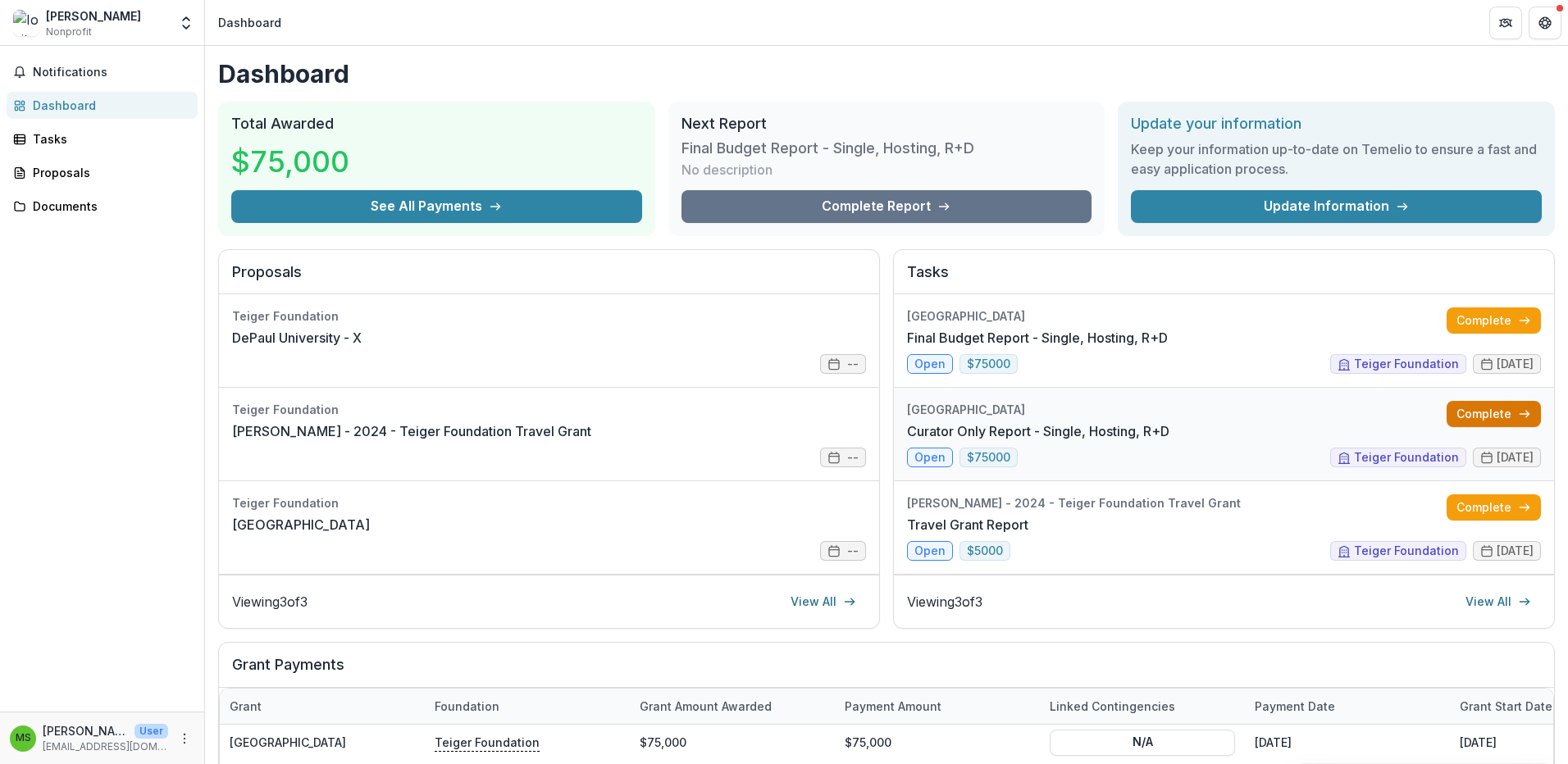
click at [1234, 418] on link "Complete" at bounding box center [1493, 414] width 94 height 26
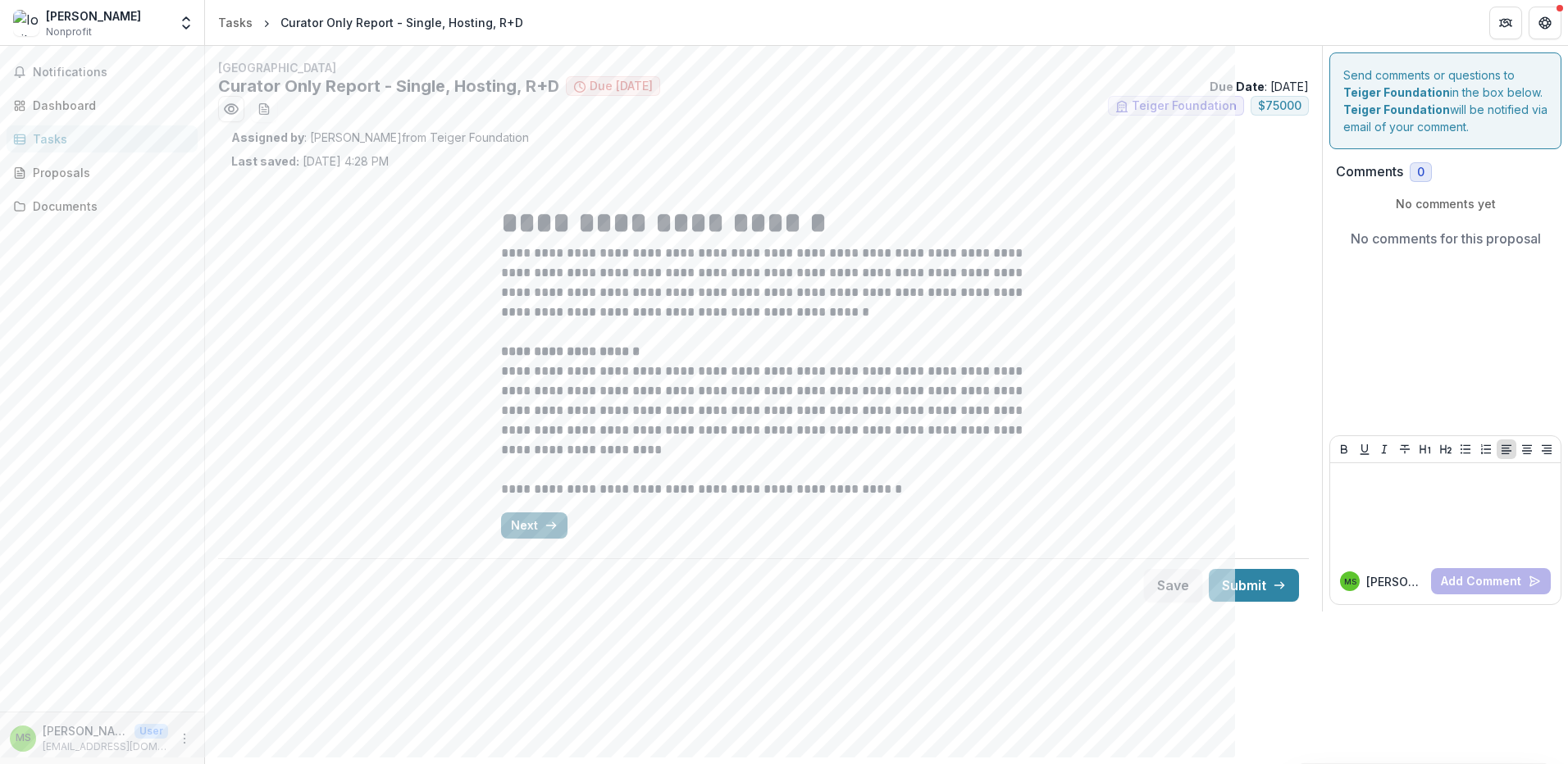
click at [524, 520] on button "Next" at bounding box center [534, 525] width 67 height 26
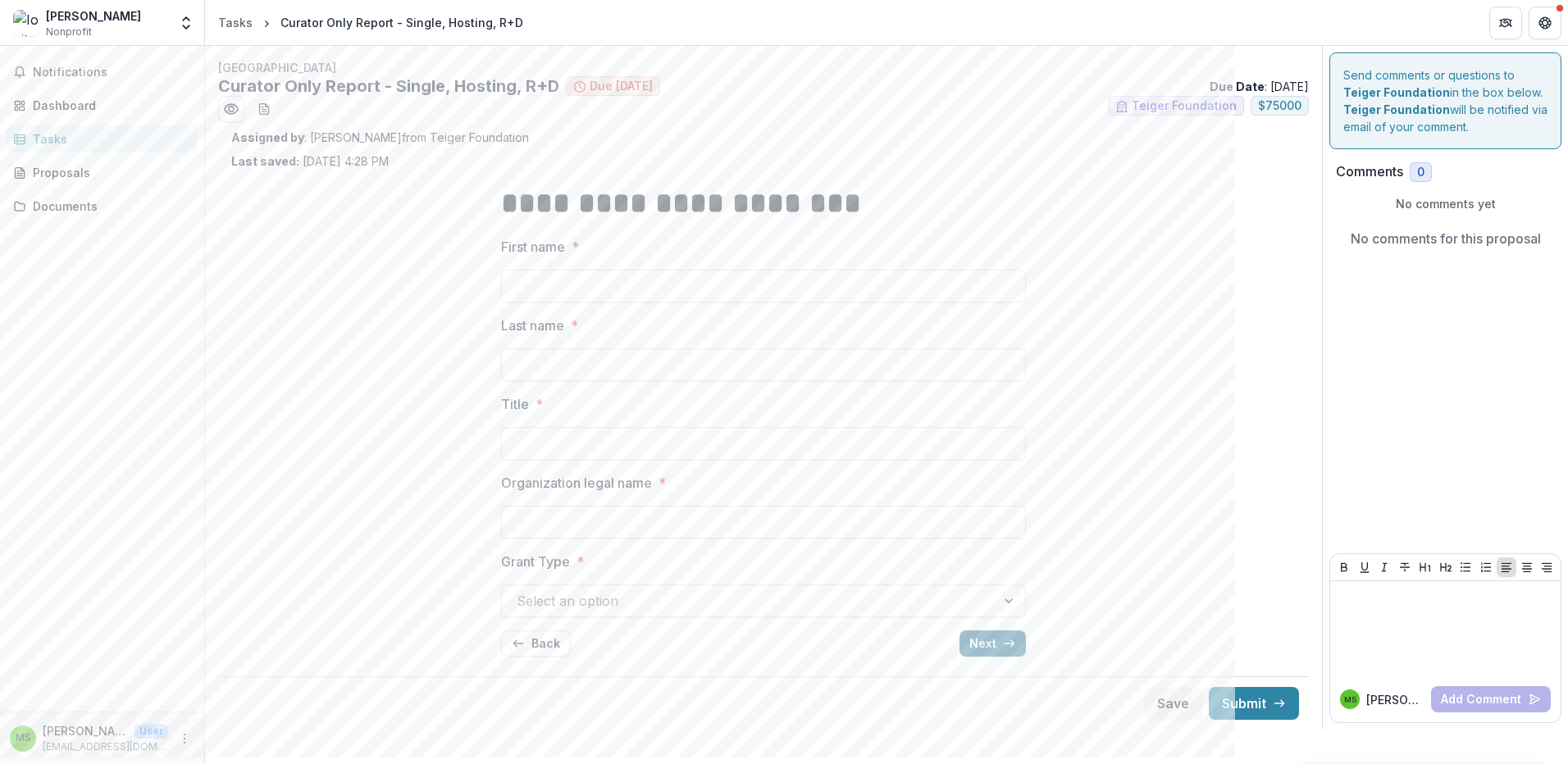
click at [981, 637] on button "Next" at bounding box center [992, 643] width 67 height 26
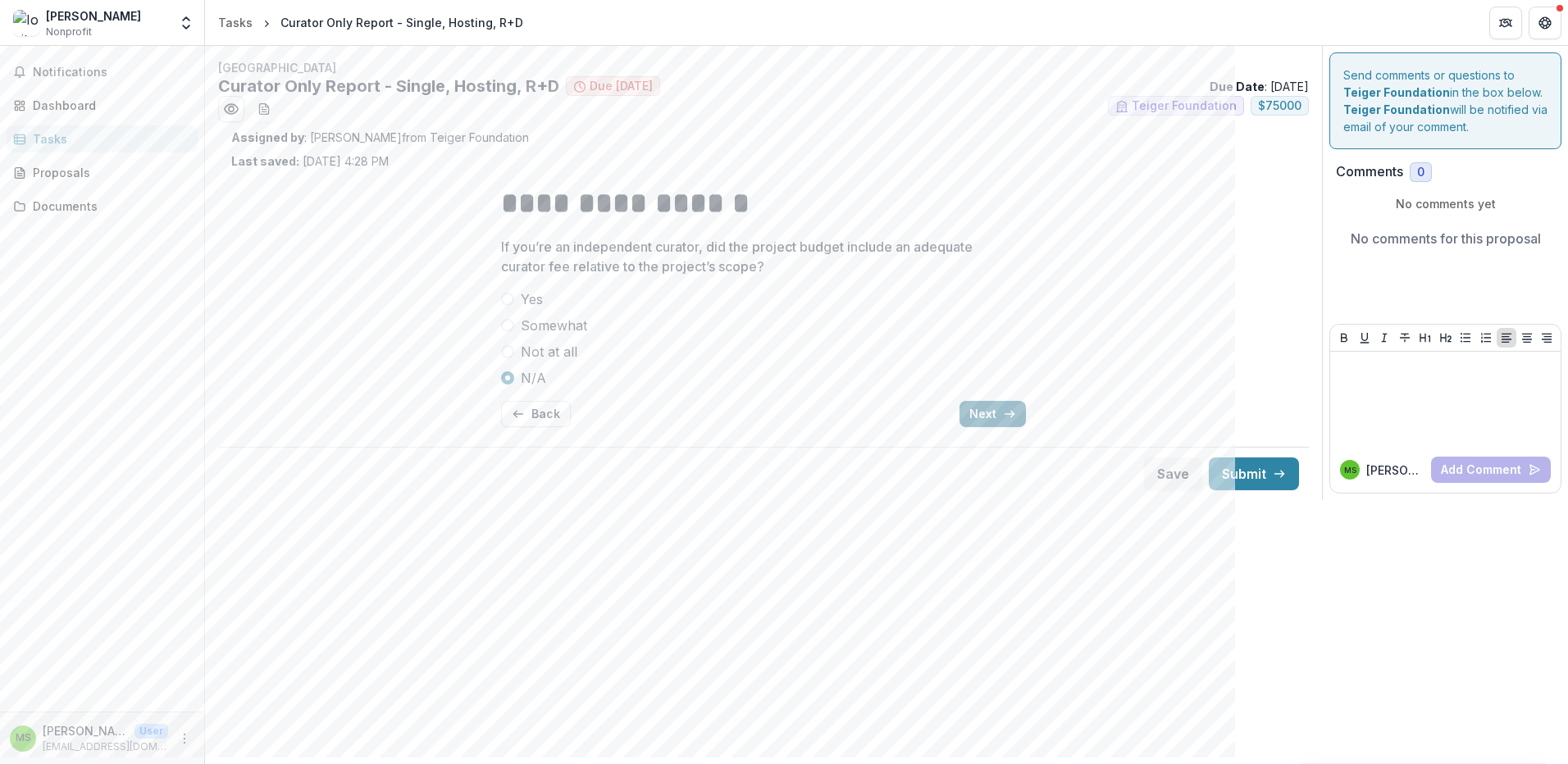
click at [993, 411] on button "Next" at bounding box center [992, 414] width 67 height 26
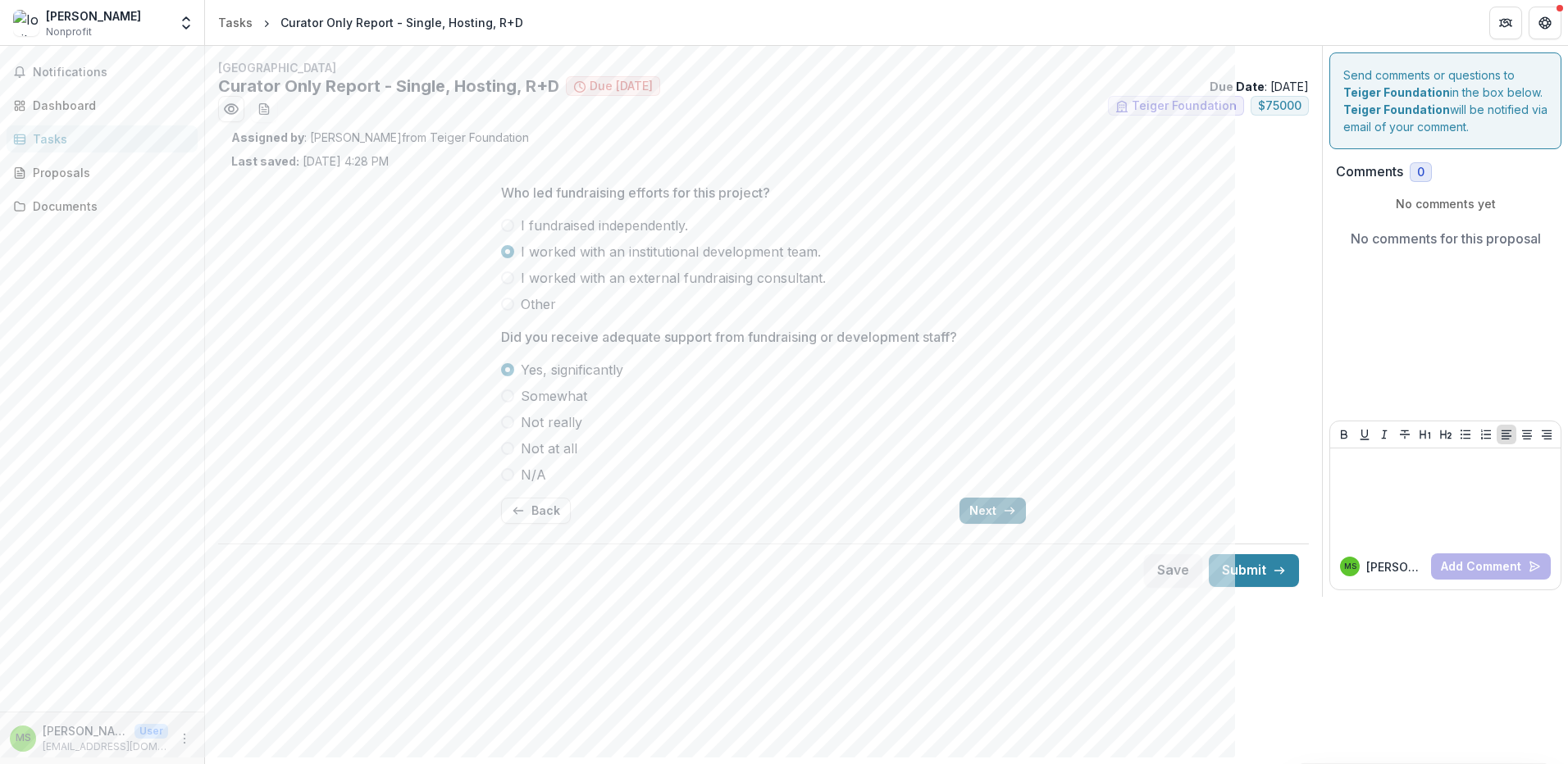
click at [990, 509] on button "Next" at bounding box center [992, 511] width 67 height 26
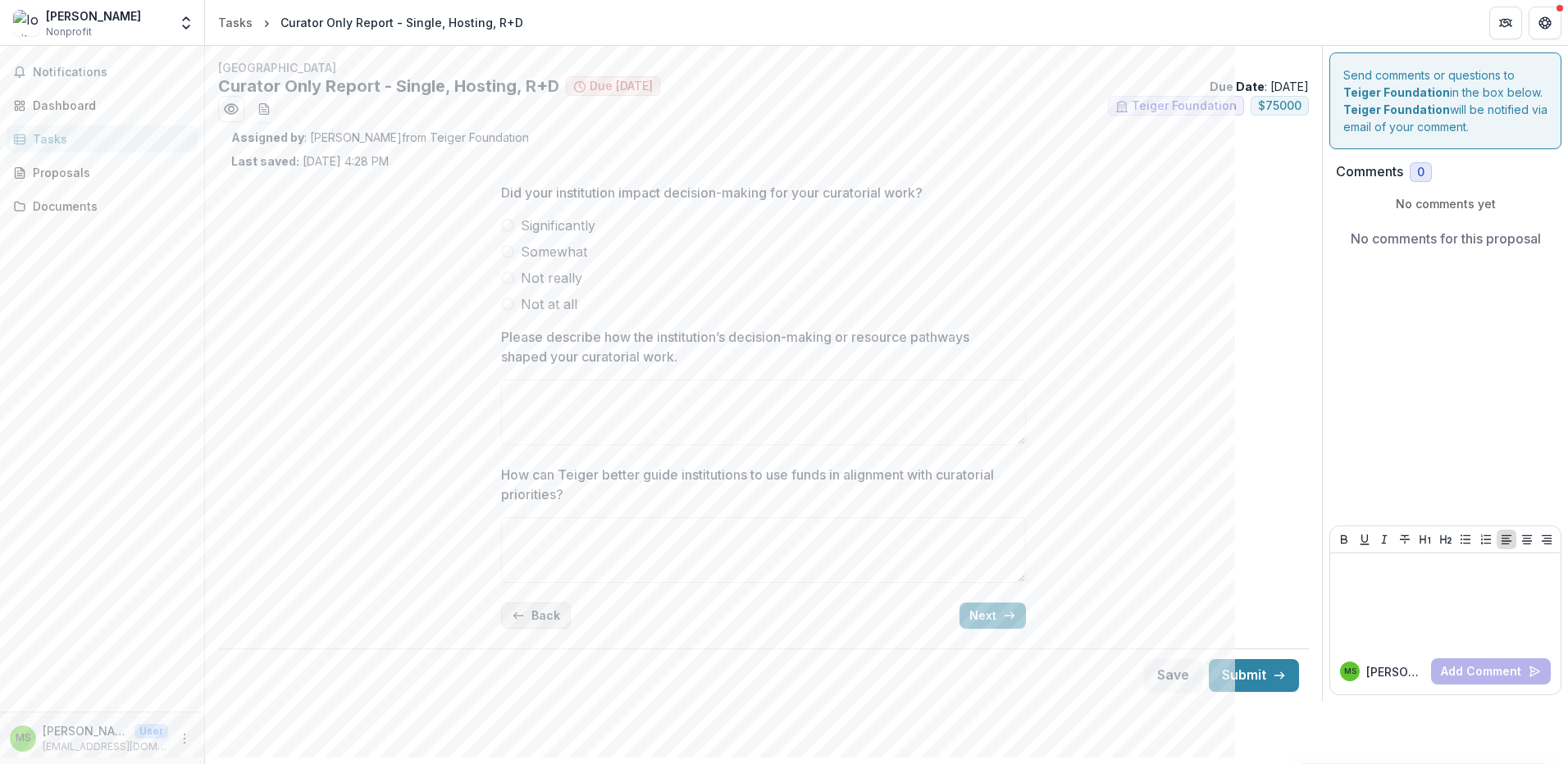
click at [541, 619] on button "Back" at bounding box center [535, 615] width 69 height 26
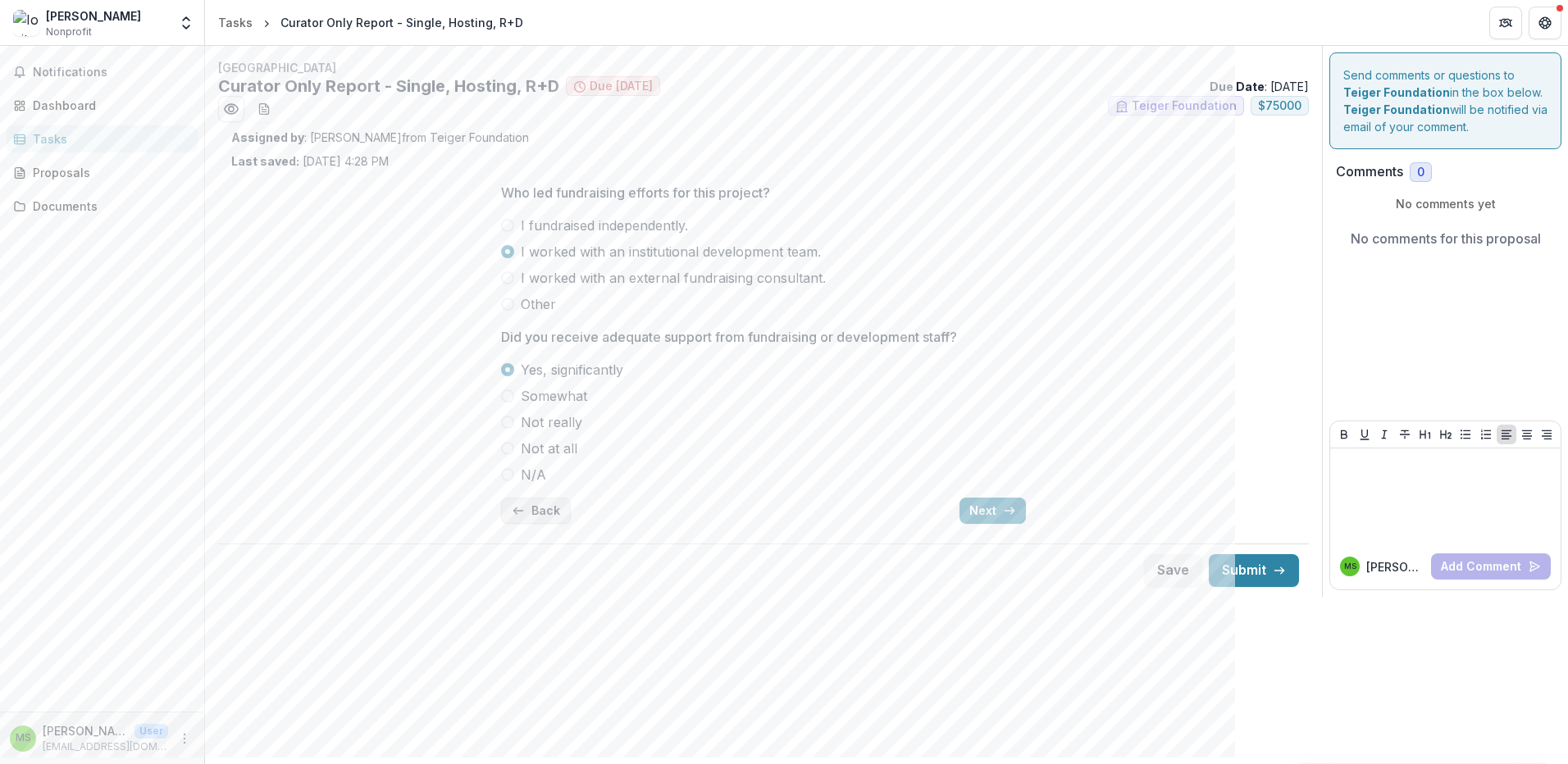
click at [528, 509] on button "Back" at bounding box center [535, 511] width 69 height 26
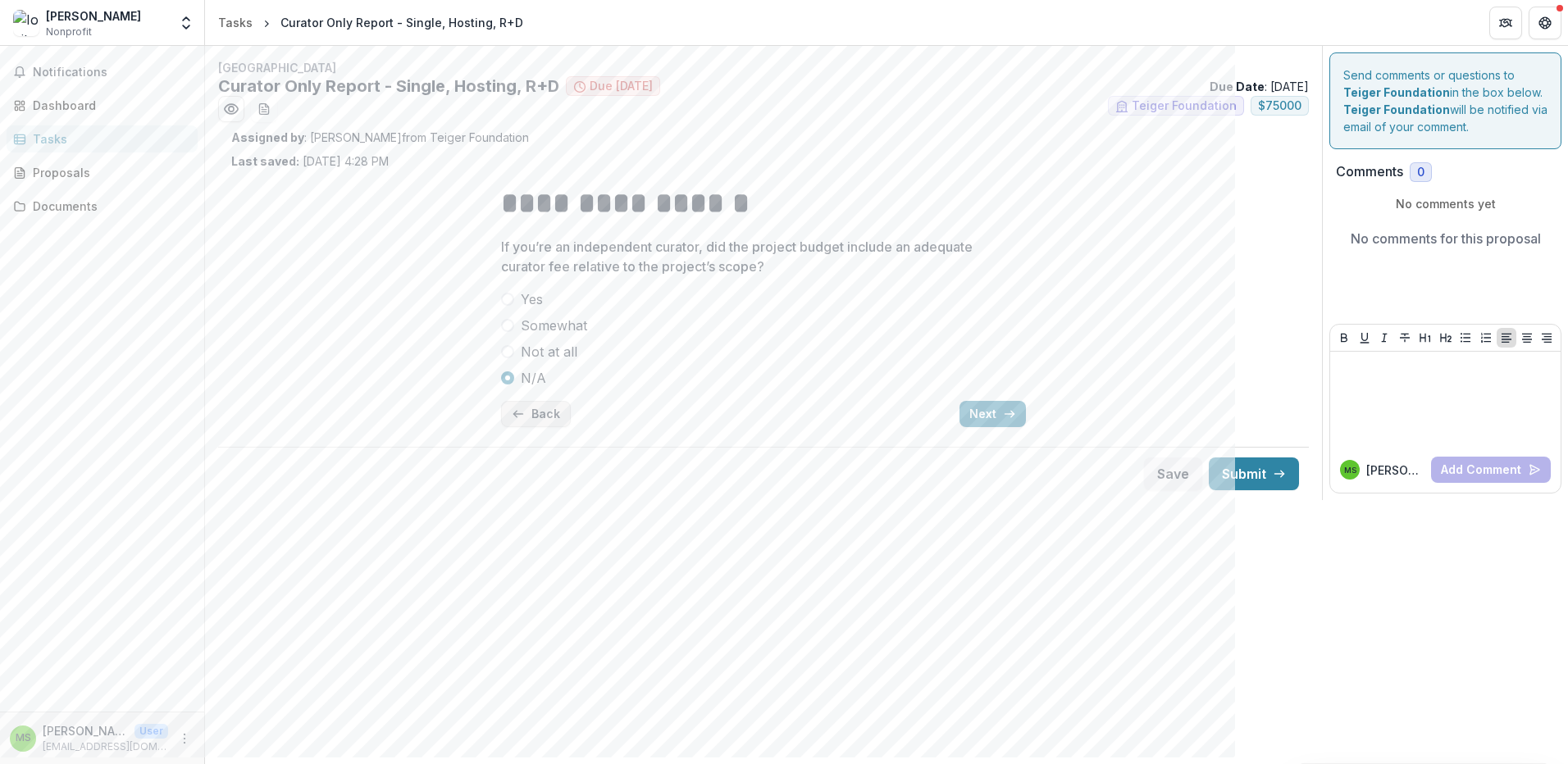
click at [535, 405] on button "Back" at bounding box center [535, 414] width 69 height 26
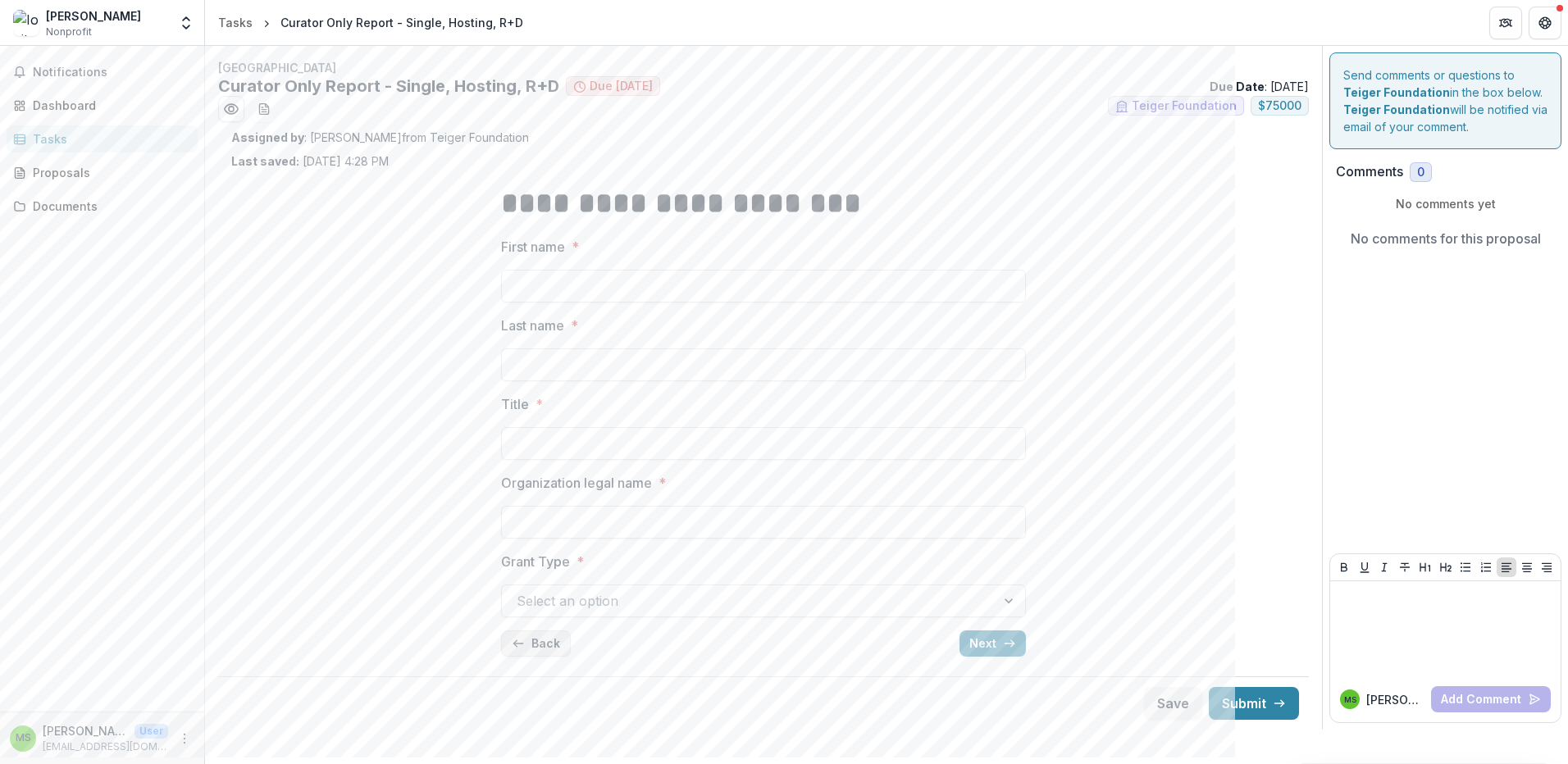
click at [540, 639] on button "Back" at bounding box center [535, 643] width 69 height 26
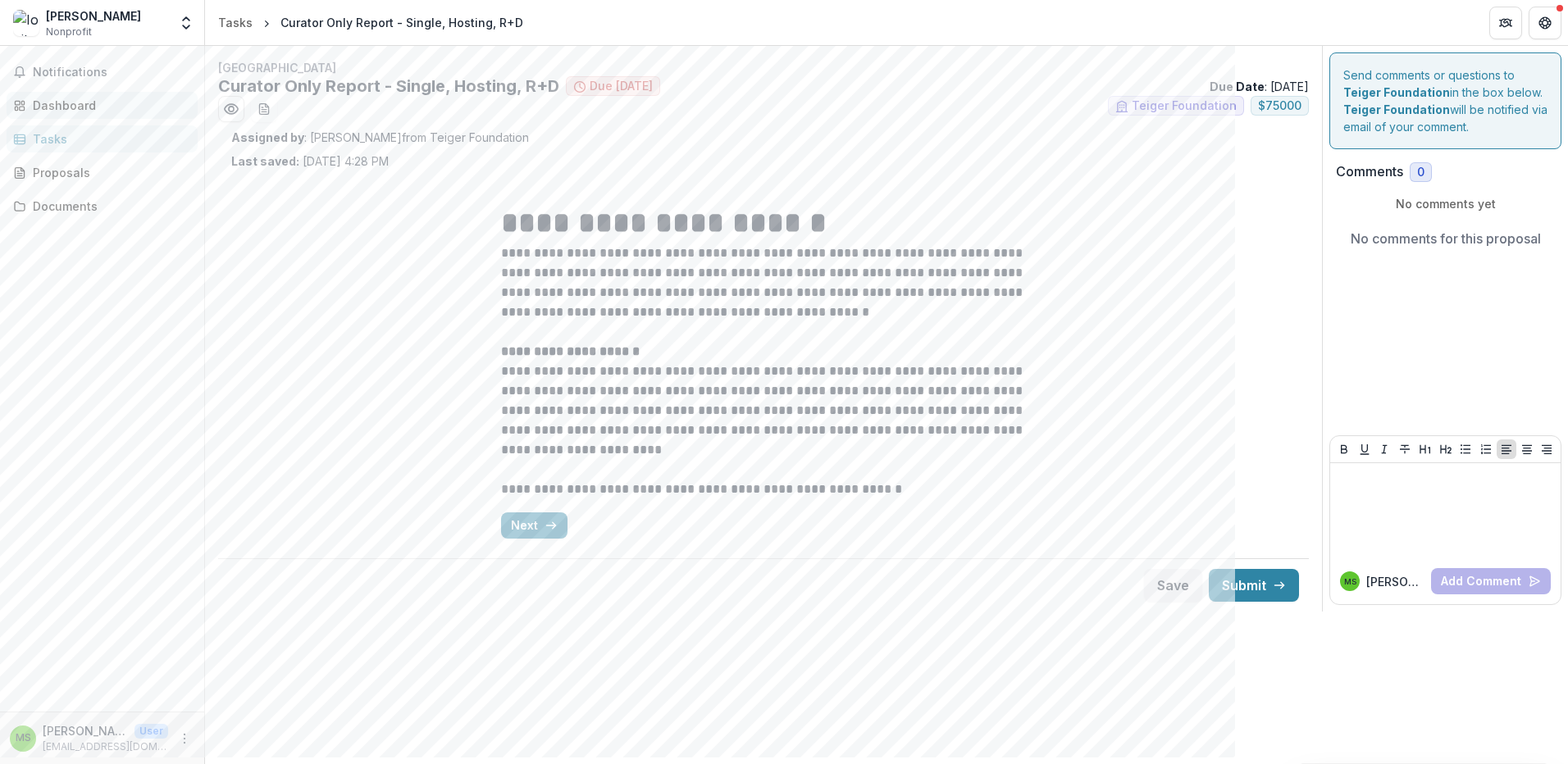
click at [55, 104] on div "Dashboard" at bounding box center [109, 105] width 151 height 17
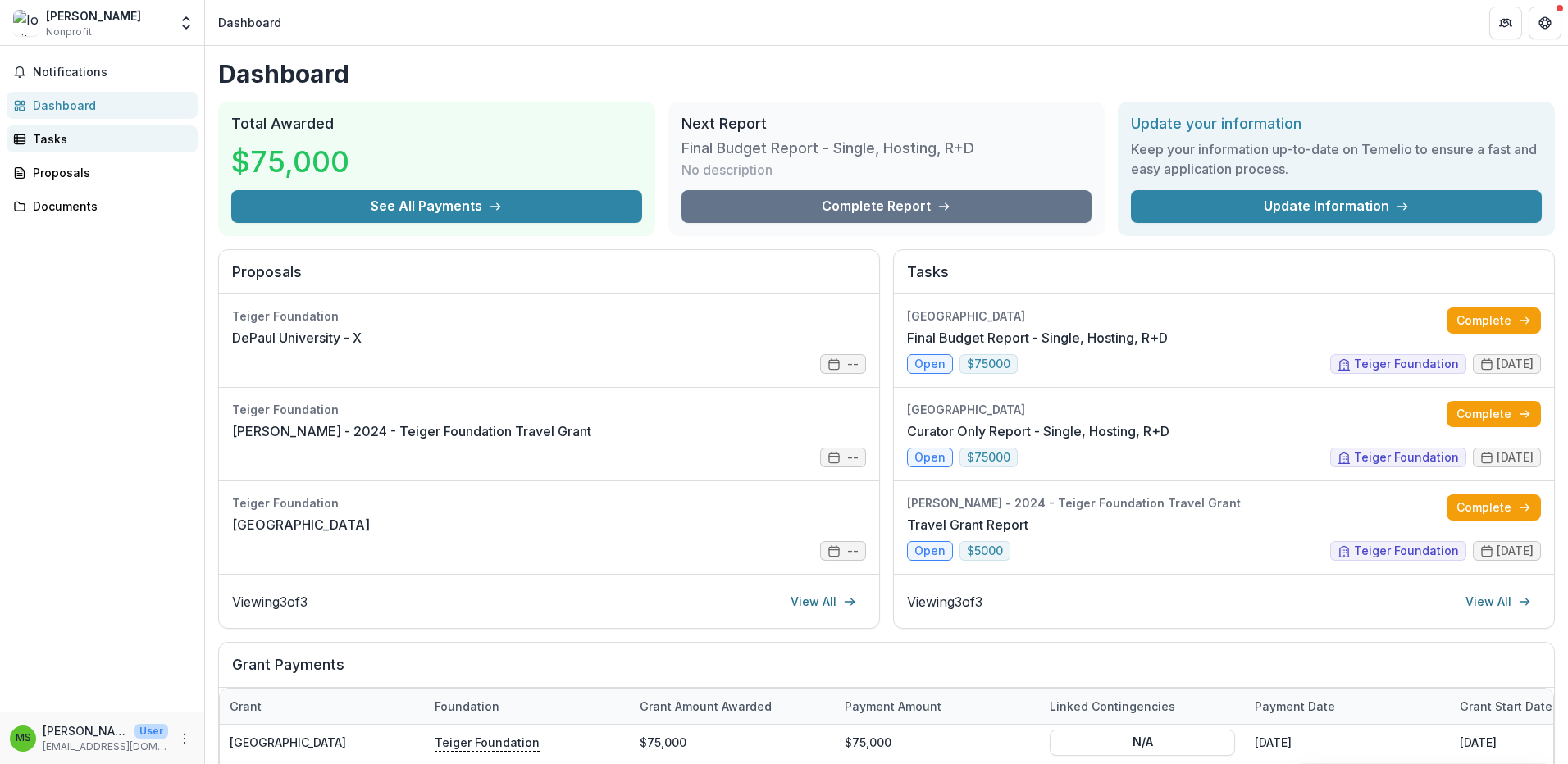
click at [53, 141] on div "Tasks" at bounding box center [109, 139] width 151 height 17
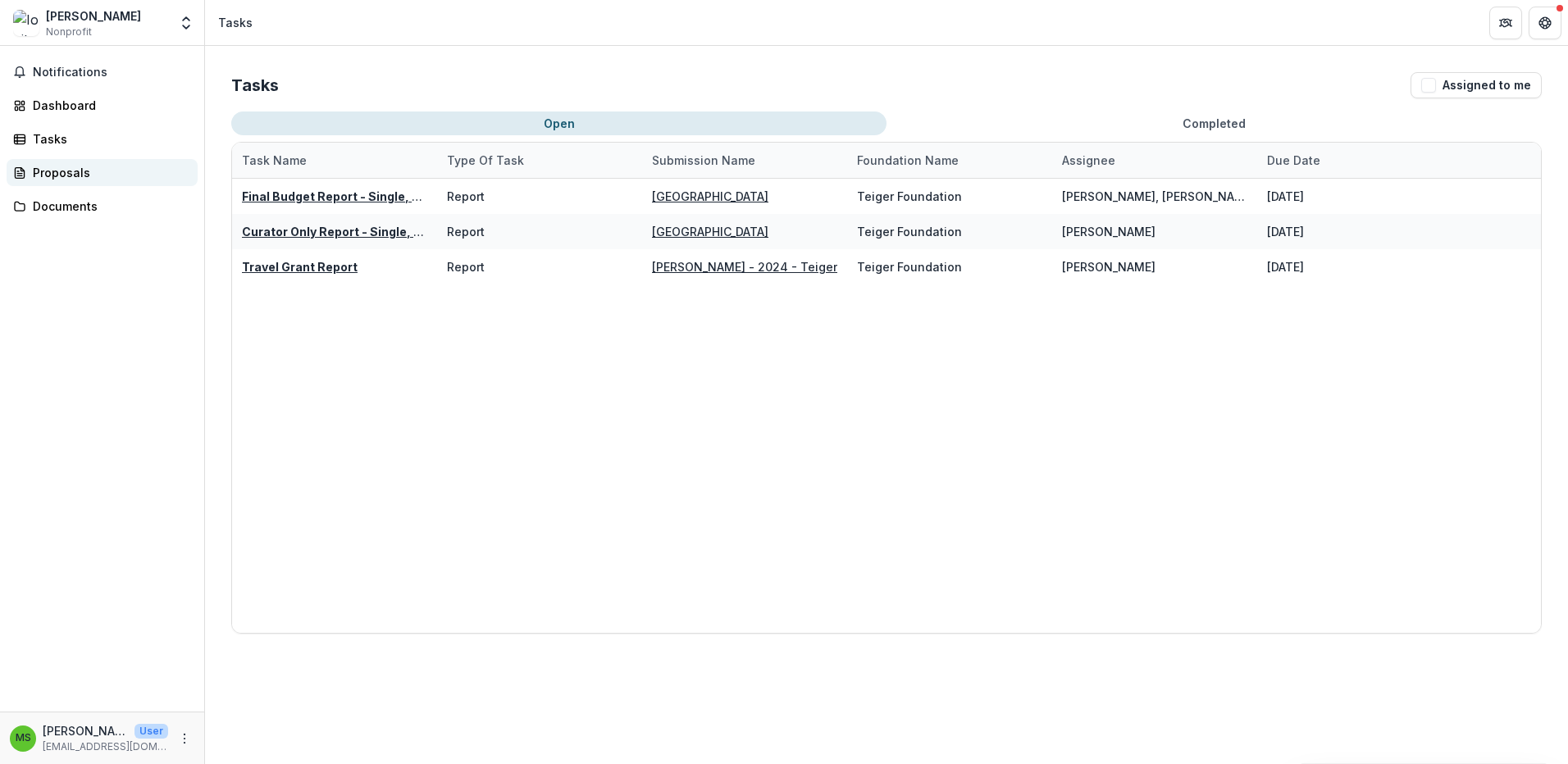
click at [45, 173] on div "Proposals" at bounding box center [109, 172] width 151 height 17
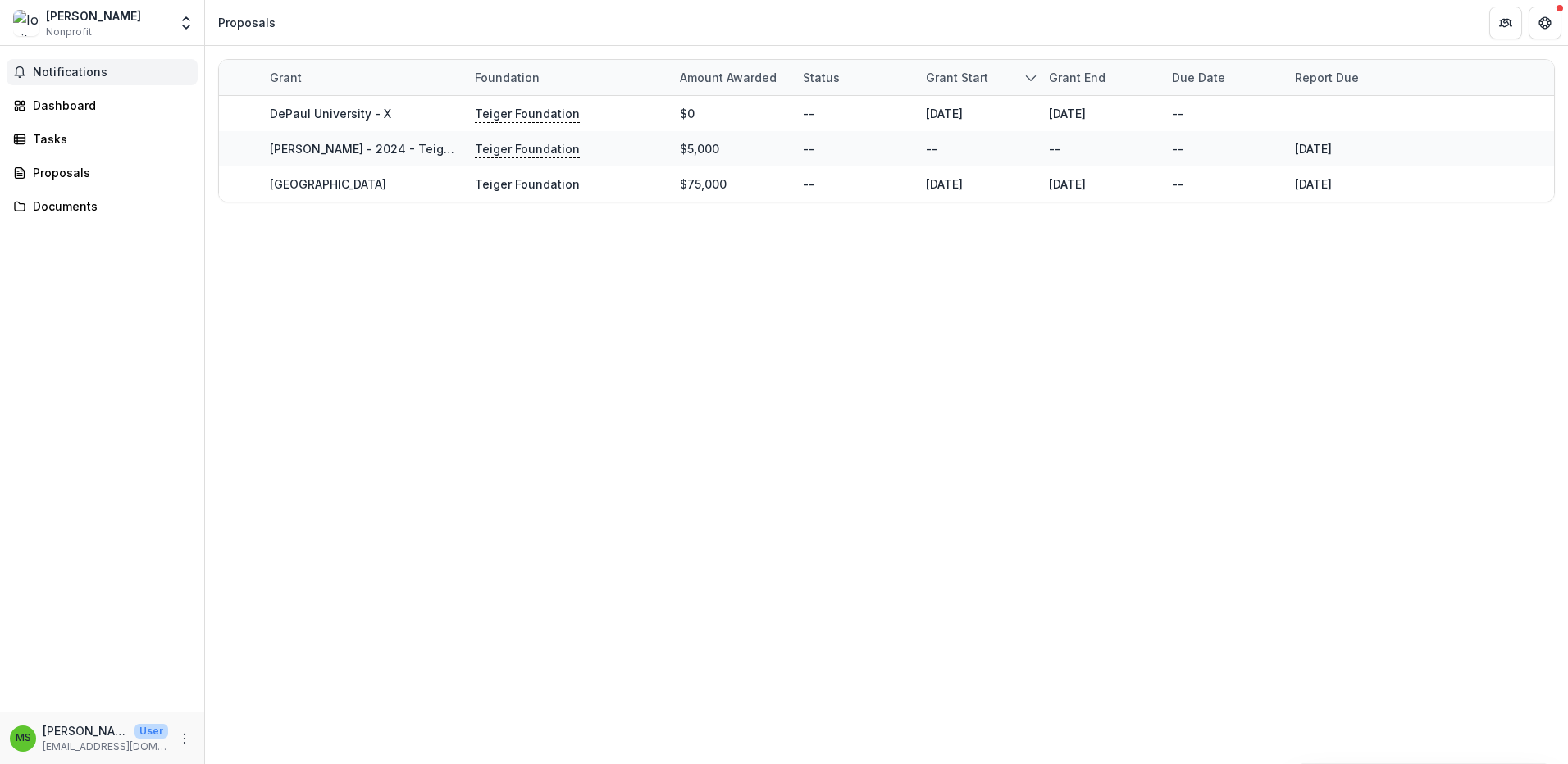
click at [51, 69] on span "Notifications" at bounding box center [112, 72] width 159 height 14
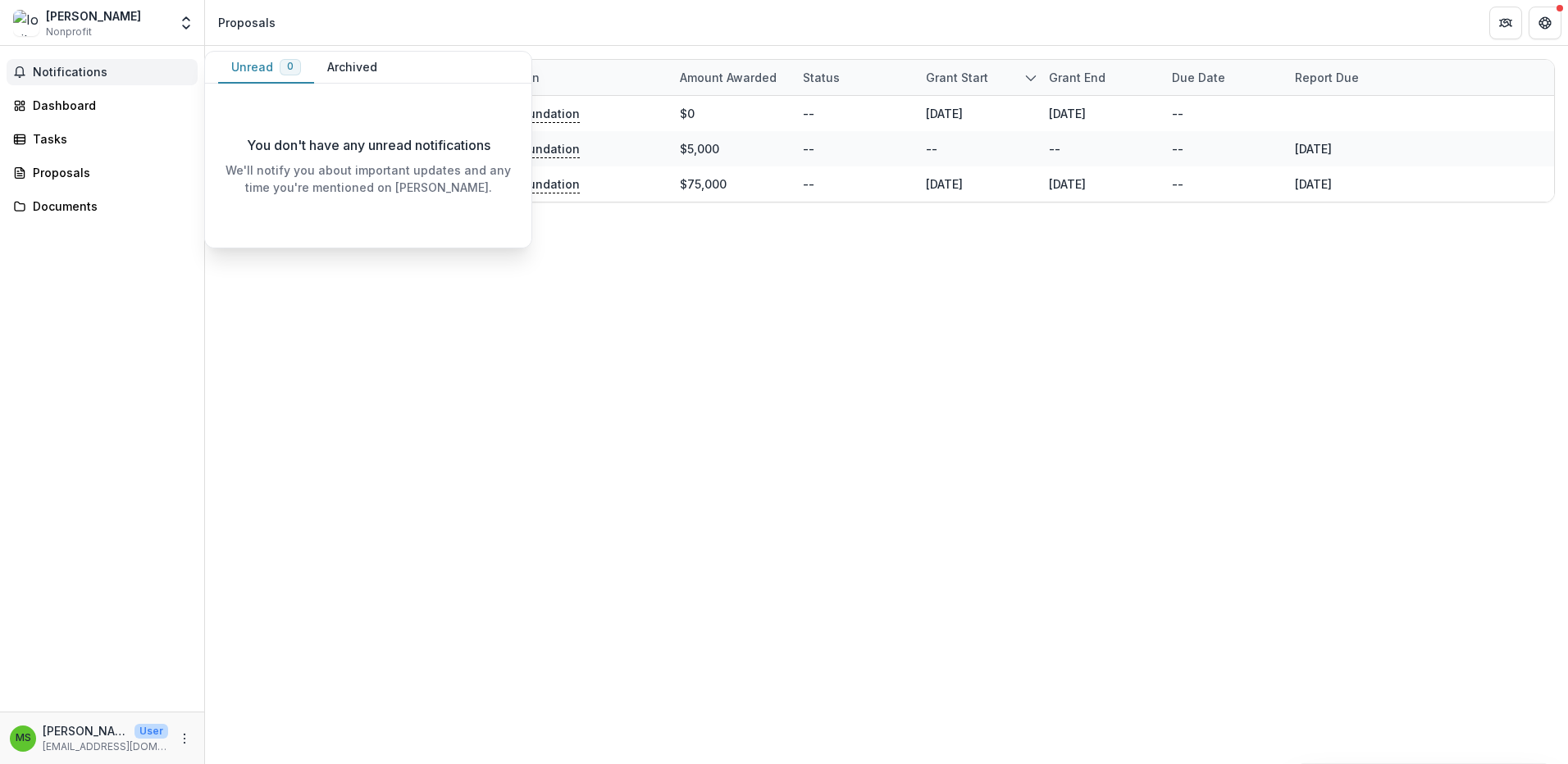
click at [47, 75] on span "Notifications" at bounding box center [112, 72] width 159 height 14
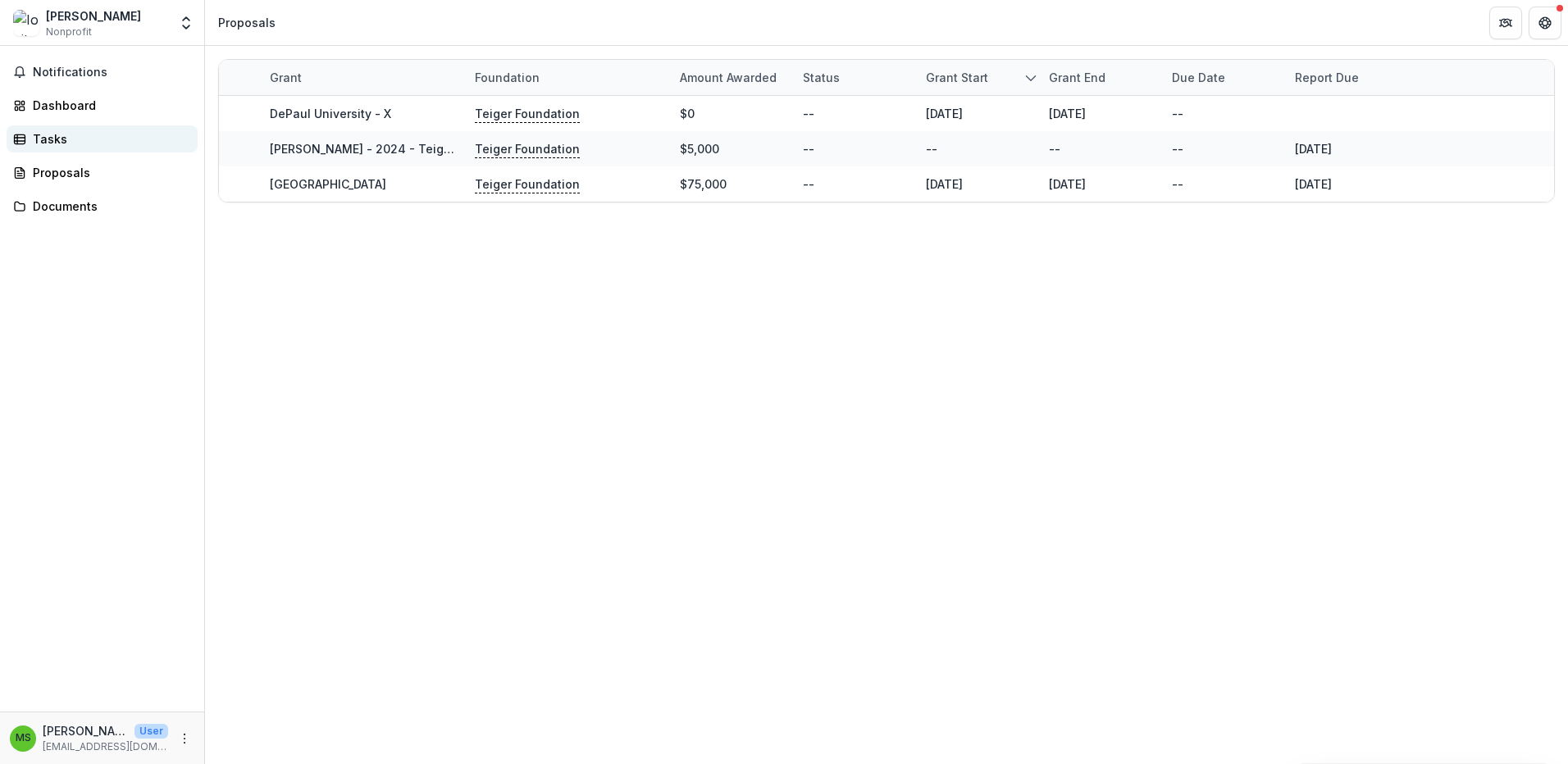
click at [49, 140] on div "Tasks" at bounding box center [109, 139] width 151 height 17
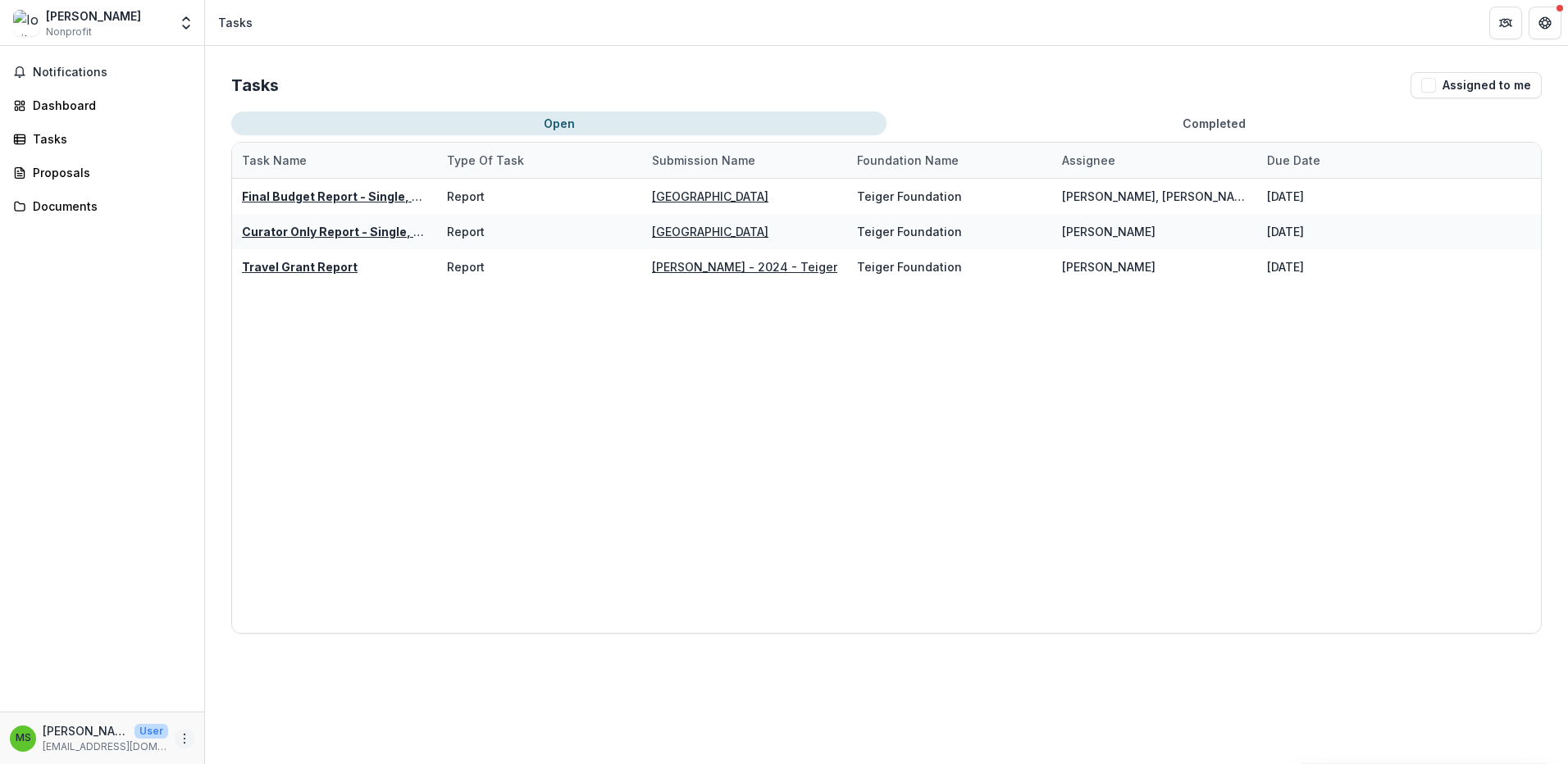
click at [183, 738] on icon "More" at bounding box center [184, 738] width 13 height 13
click at [234, 735] on button "Logout" at bounding box center [293, 731] width 175 height 27
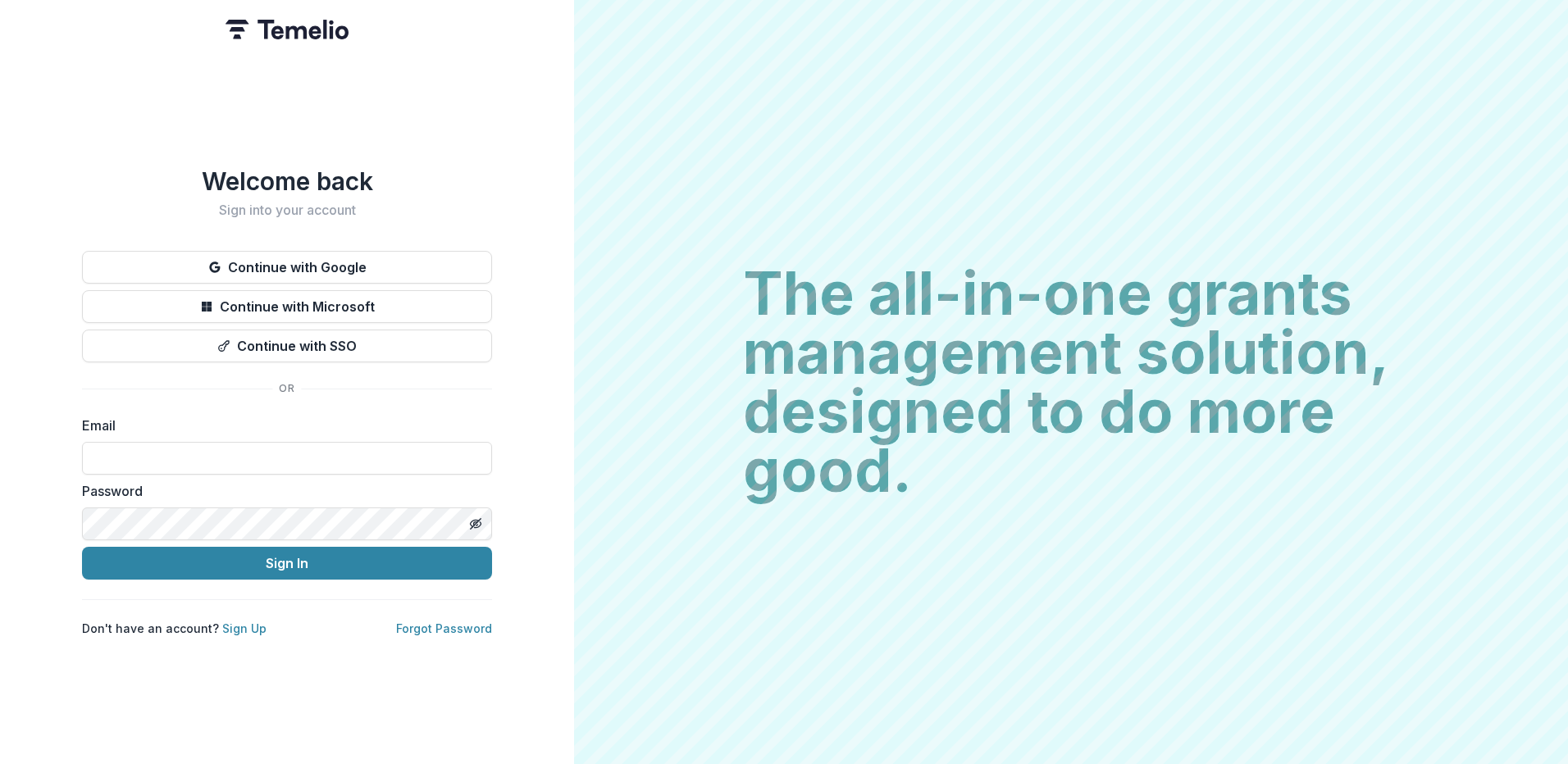
type input "**********"
